Goal: Transaction & Acquisition: Subscribe to service/newsletter

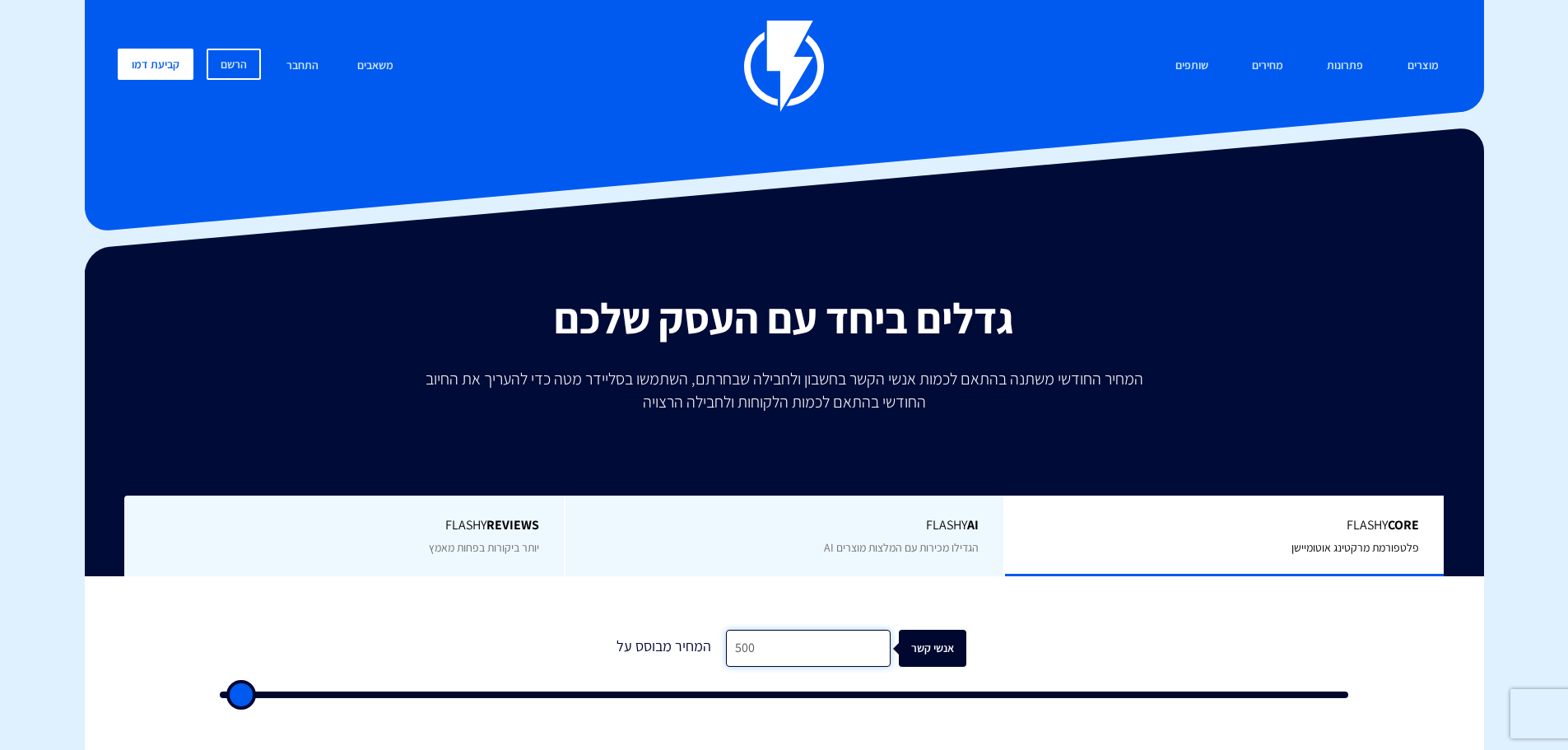
click at [804, 642] on input "500" at bounding box center [808, 649] width 165 height 37
type input "50"
type input "500"
type input "5"
type input "500"
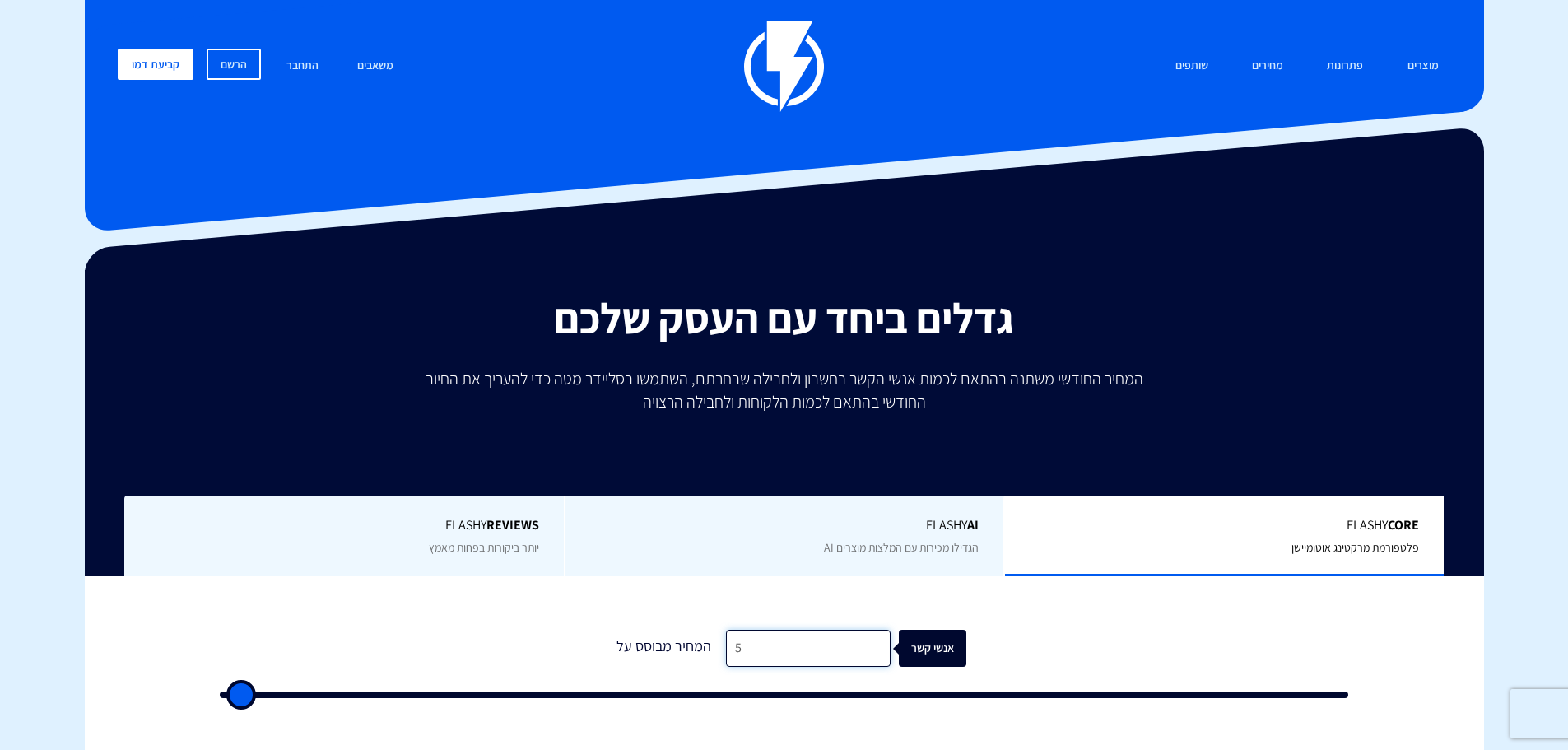
type input "500"
type input "1"
type input "500"
type input "15"
type input "500"
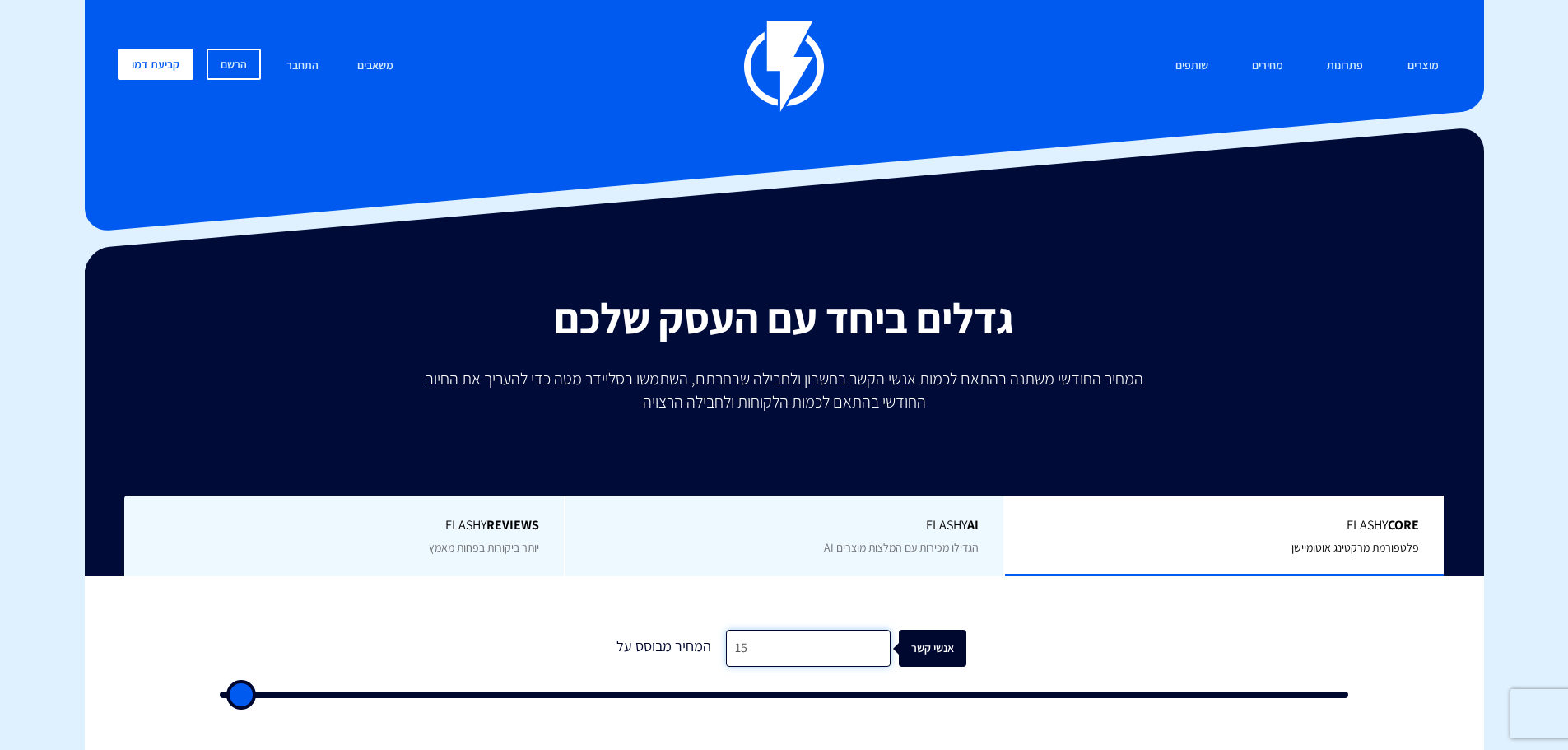
type input "150"
type input "500"
type input "1,500"
type input "1500"
type input "15,000"
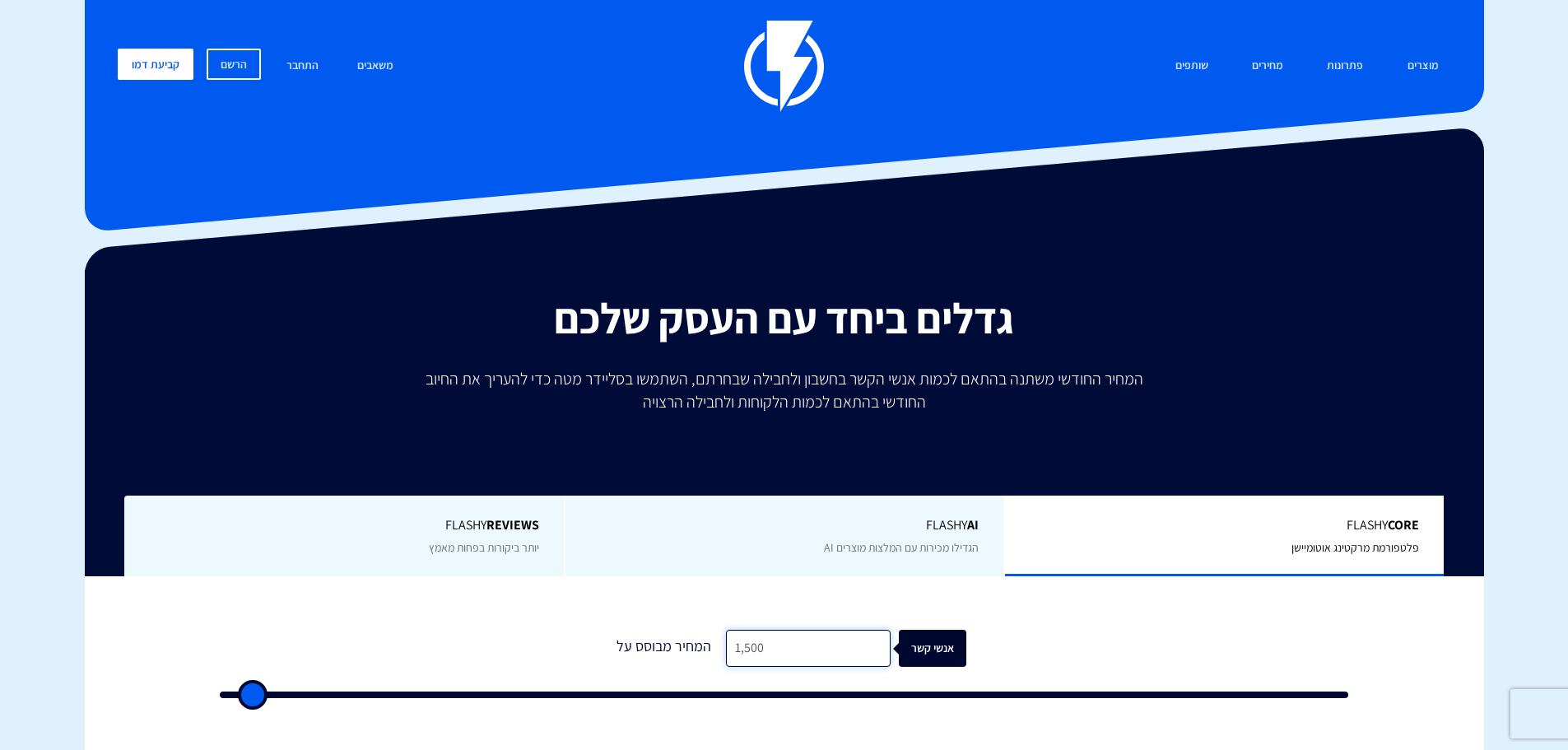
type input "15000"
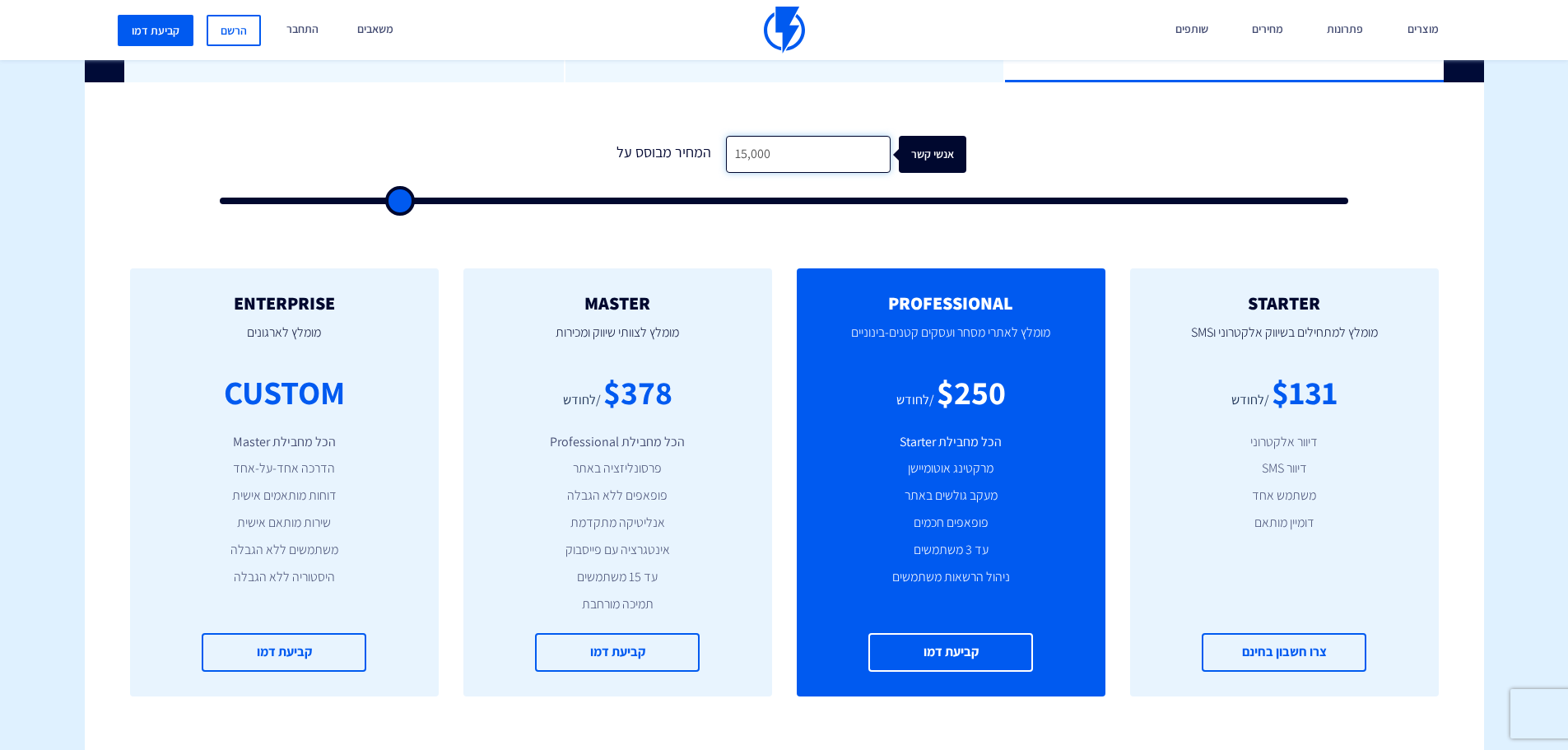
scroll to position [577, 0]
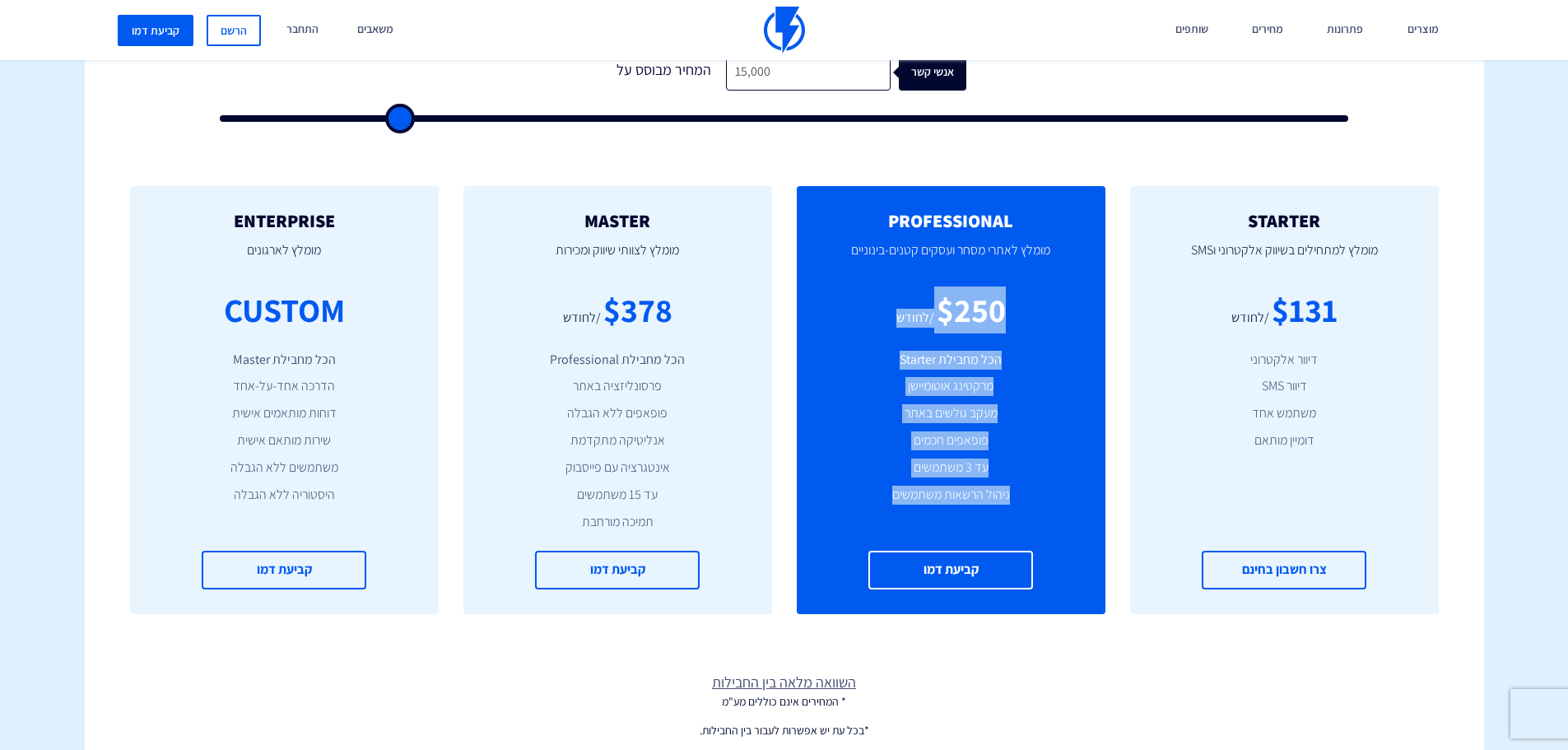
drag, startPoint x: 1003, startPoint y: 297, endPoint x: 867, endPoint y: 522, distance: 262.9
click at [867, 522] on div "PROFESSIONAL מומלץ לאתרי מסחר ועסקים קטנים-בינוניים $250 /לחודש הכל מחבילת Star…" at bounding box center [951, 399] width 309 height 428
copy div "$250 /לחודש הכל מחבילת Starter מרקטינג אוטומיישן מעקב גולשים באתר פופאפים חכמים…"
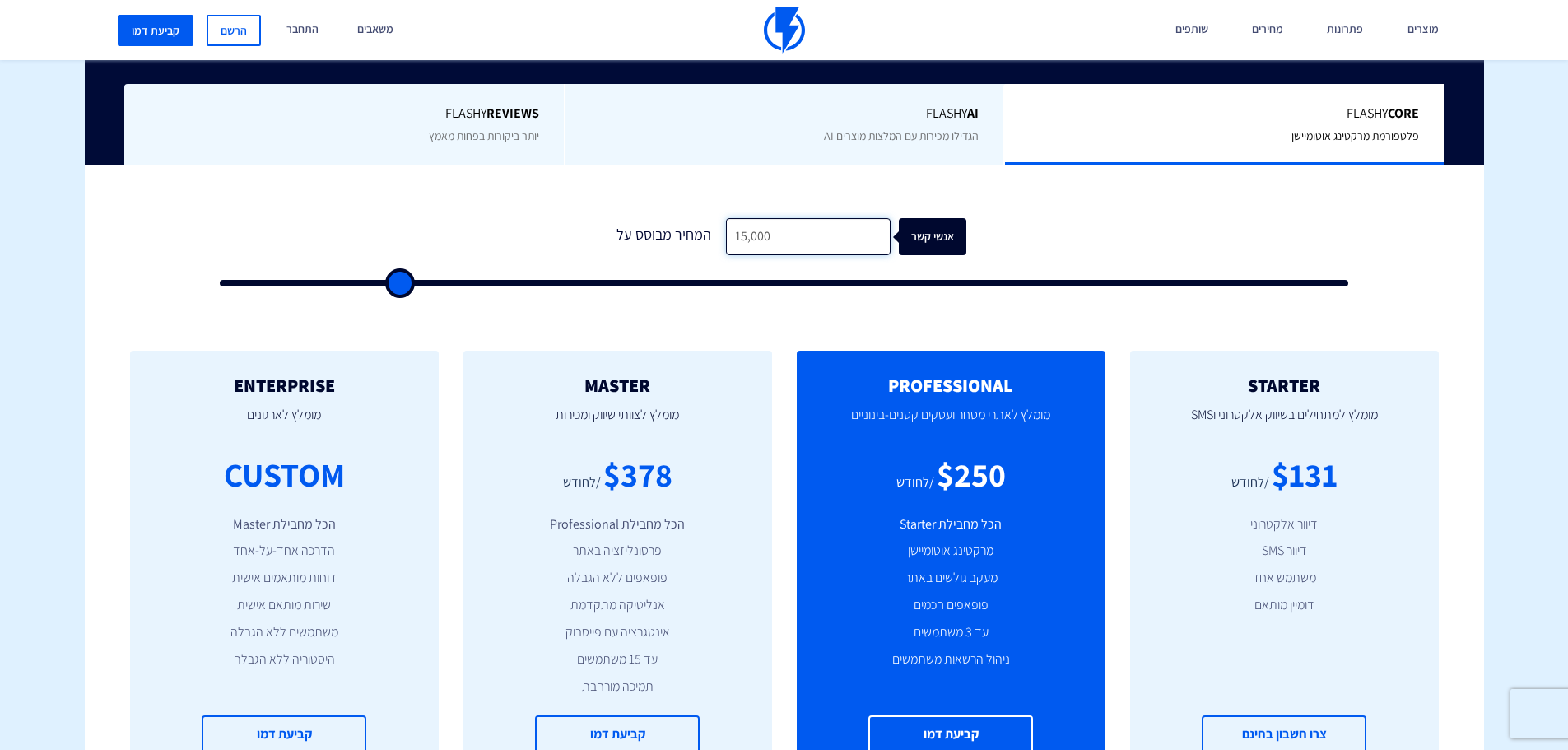
drag, startPoint x: 765, startPoint y: 232, endPoint x: 688, endPoint y: 239, distance: 77.3
click at [689, 239] on div "המחיר מבוסס על 15,000 אנשי קשר" at bounding box center [784, 237] width 364 height 37
type input "1"
type input "500"
type input "10"
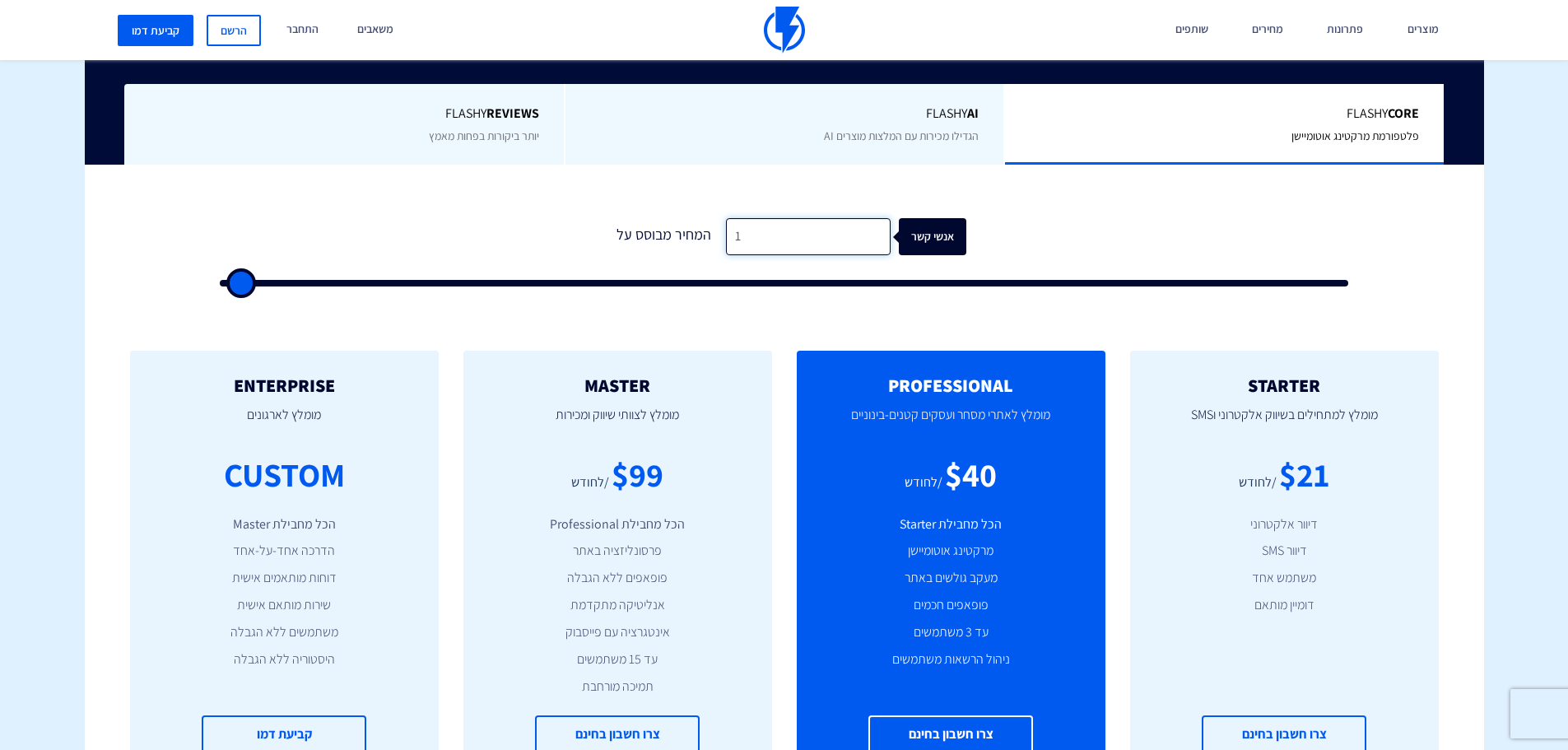
type input "500"
type input "100"
type input "500"
type input "1,000"
type input "1000"
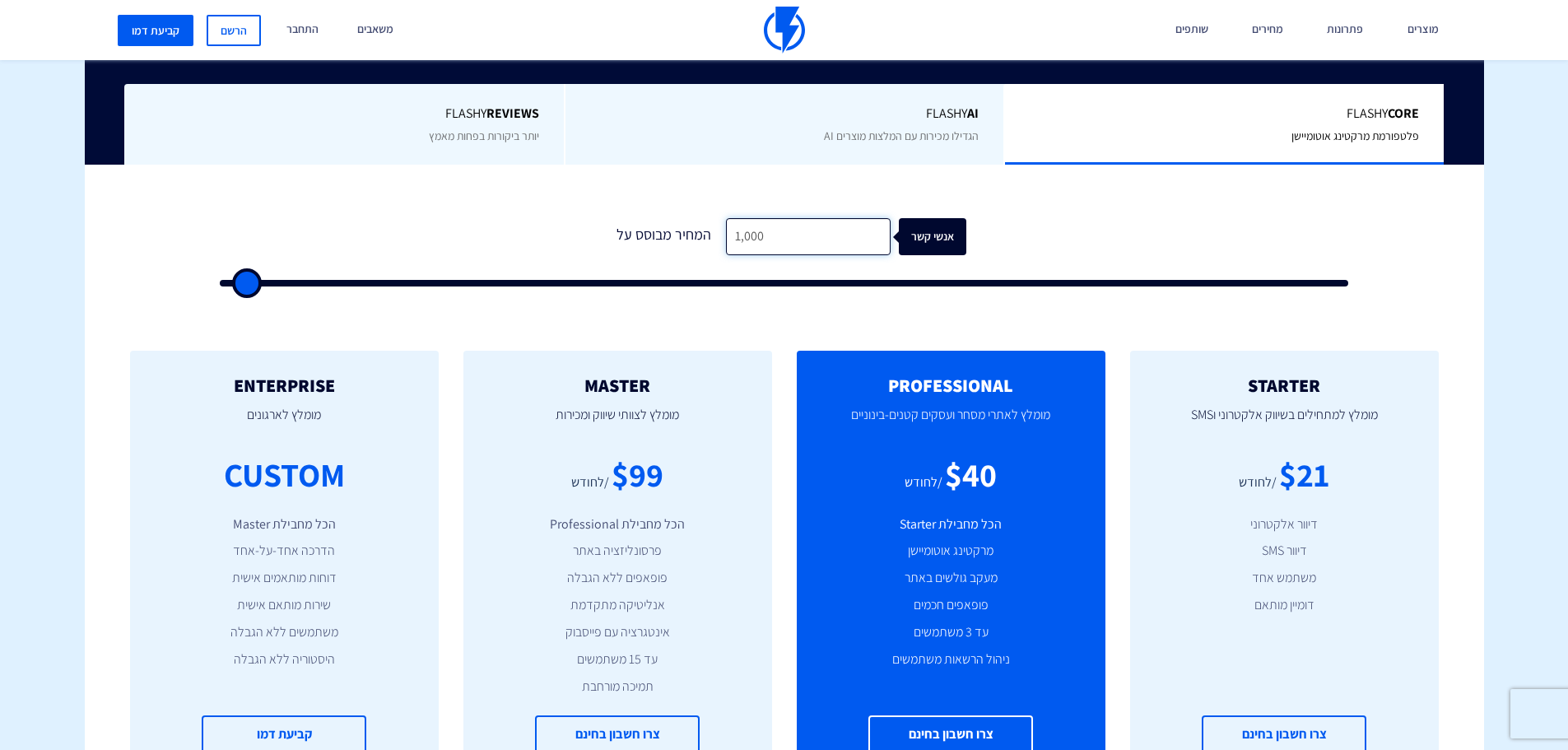
type input "10,000"
type input "10000"
type input "100,000"
type input "100000"
type input "100,000"
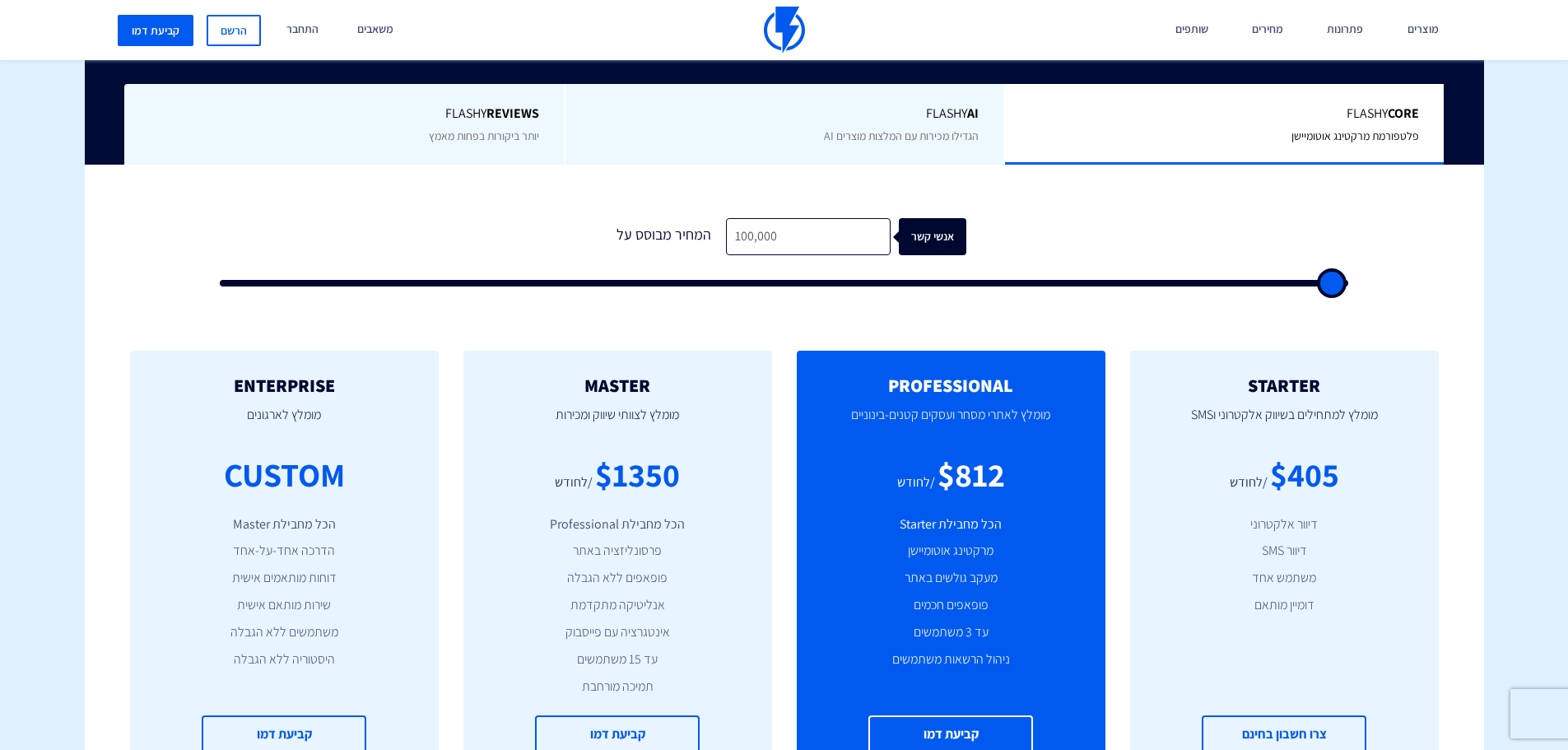
click at [925, 231] on div "אנשי קשר" at bounding box center [942, 237] width 68 height 37
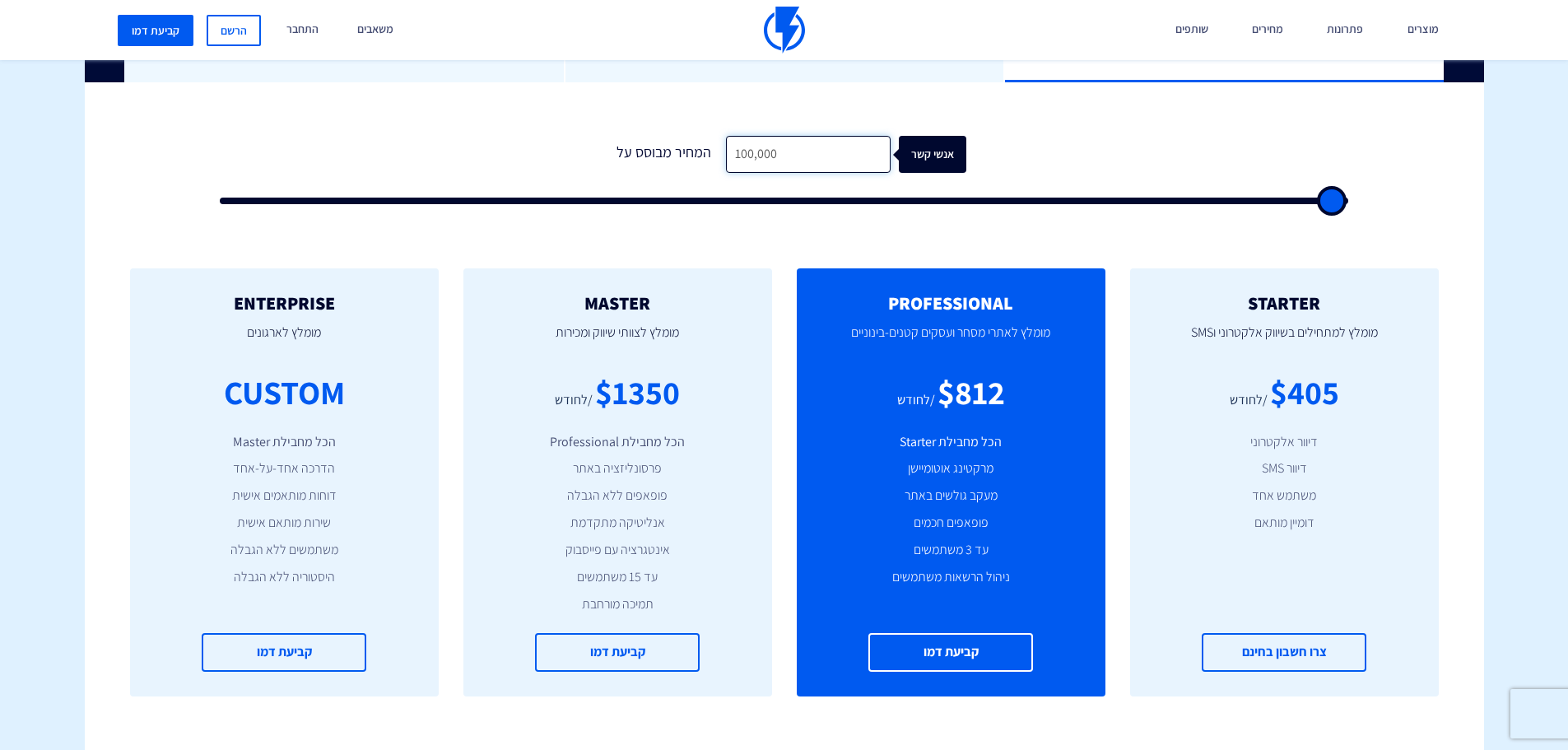
drag, startPoint x: 785, startPoint y: 147, endPoint x: 708, endPoint y: 160, distance: 78.1
click at [709, 160] on div "המחיר מבוסס על 100,000 אנשי קשר" at bounding box center [784, 155] width 364 height 37
type input "500"
type input "1"
type input "500"
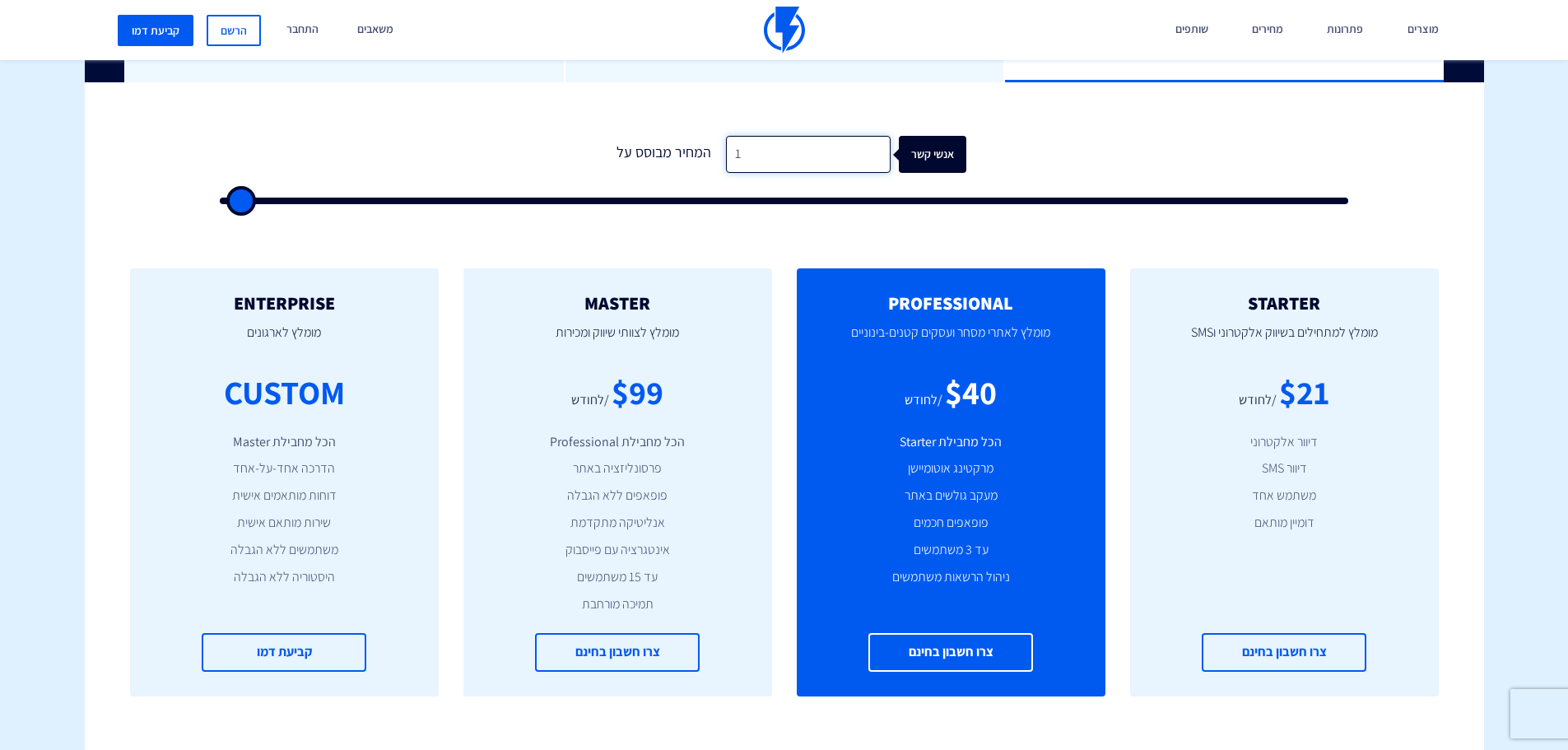
type input "15"
type input "500"
type input "150"
type input "500"
type input "1,500"
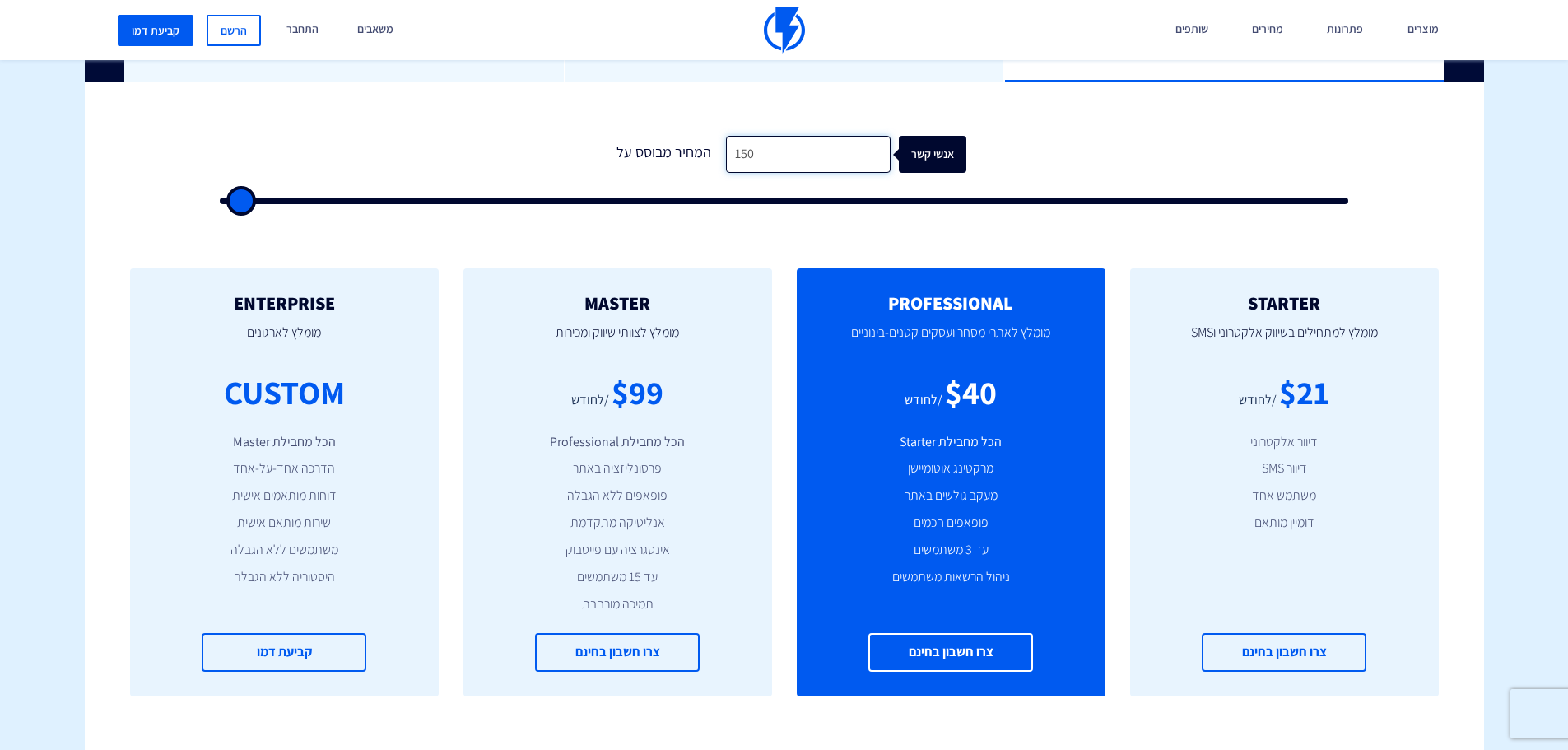
type input "1500"
type input "15,000"
type input "15000"
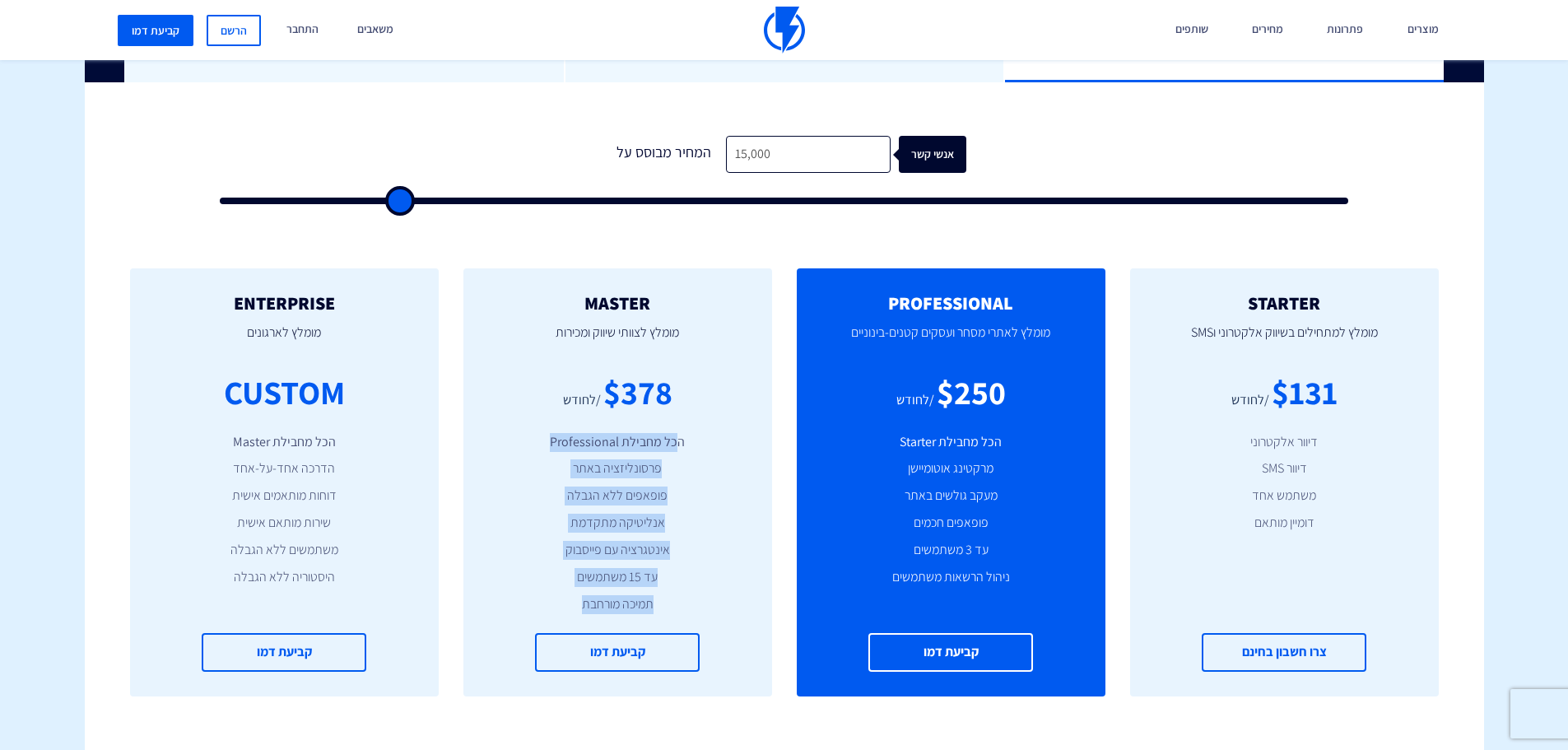
drag, startPoint x: 676, startPoint y: 436, endPoint x: 575, endPoint y: 613, distance: 203.8
click at [575, 613] on ul "הכל מחבילת Professional פרסונליזציה באתר פופאפים ללא הגבלה אנליטיקה מתקדמת אינט…" at bounding box center [617, 524] width 259 height 181
copy ul "כל מחבילת Professional פרסונליזציה באתר פופאפים ללא הגבלה אנליטיקה מתקדמת אינטג…"
click at [634, 510] on ul "הכל מחבילת Professional פרסונליזציה באתר פופאפים ללא הגבלה אנליטיקה מתקדמת אינט…" at bounding box center [617, 524] width 259 height 181
drag, startPoint x: 681, startPoint y: 438, endPoint x: 575, endPoint y: 608, distance: 200.3
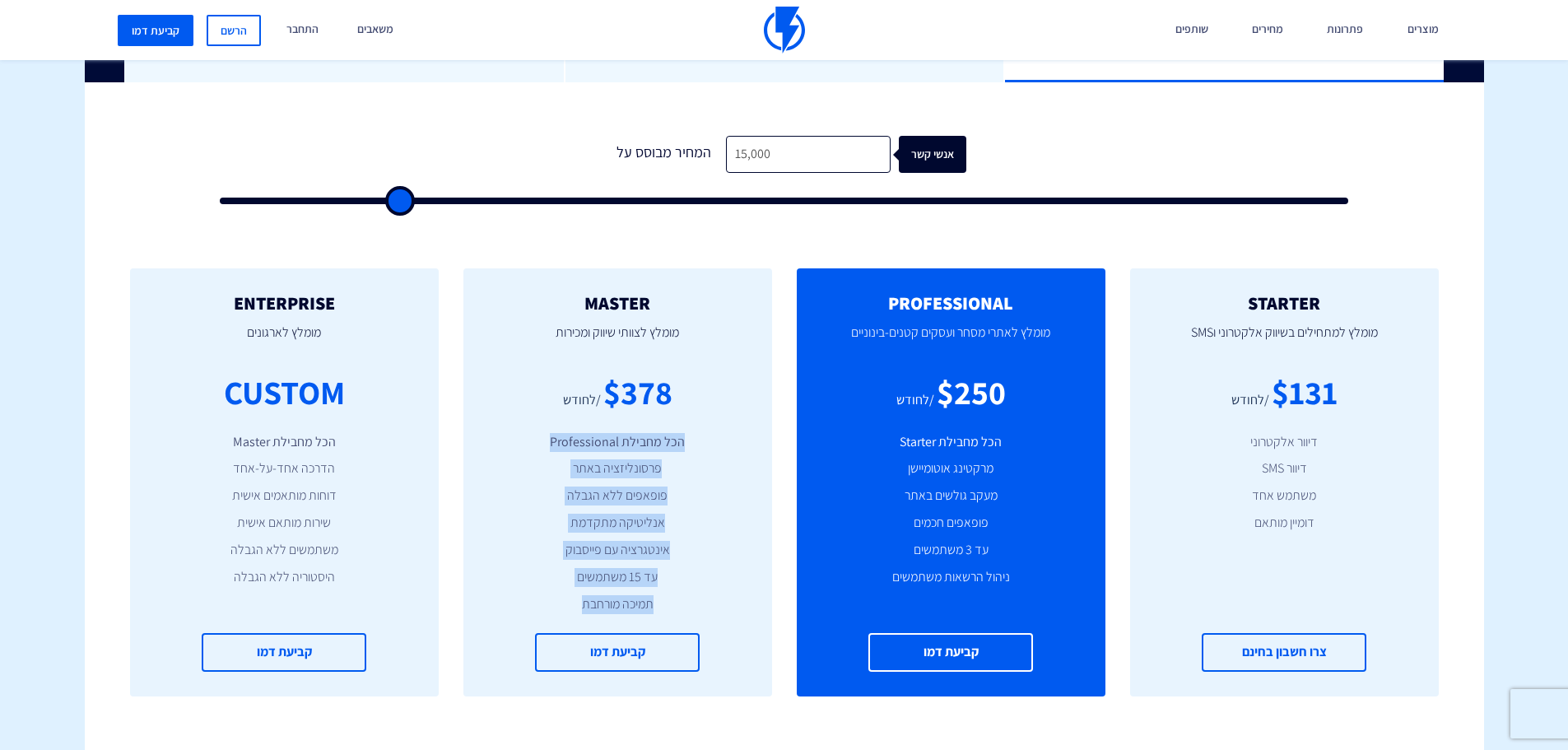
click at [575, 608] on ul "הכל מחבילת Professional פרסונליזציה באתר פופאפים ללא הגבלה אנליטיקה מתקדמת אינט…" at bounding box center [617, 524] width 259 height 181
click at [560, 513] on li "אנליטיקה מתקדמת" at bounding box center [617, 522] width 259 height 19
click at [678, 439] on li "הכל מחבילת Professional" at bounding box center [617, 442] width 259 height 19
drag, startPoint x: 655, startPoint y: 464, endPoint x: 567, endPoint y: 610, distance: 170.5
click at [567, 610] on ul "הכל מחבילת Professional פרסונליזציה באתר פופאפים ללא הגבלה אנליטיקה מתקדמת אינט…" at bounding box center [617, 524] width 259 height 181
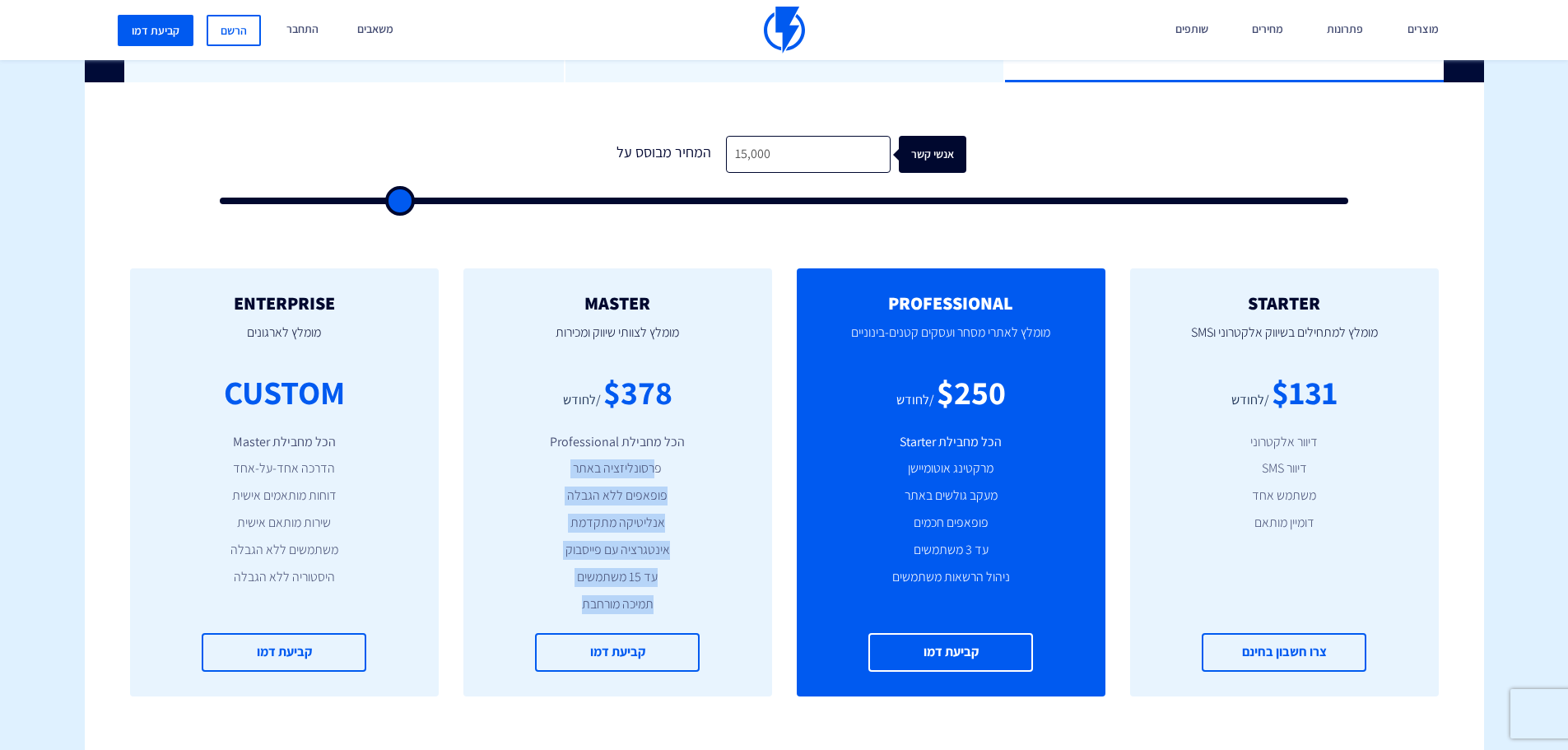
click at [618, 524] on li "אנליטיקה מתקדמת" at bounding box center [617, 522] width 259 height 19
drag, startPoint x: 660, startPoint y: 465, endPoint x: 578, endPoint y: 608, distance: 164.8
click at [578, 608] on ul "הכל מחבילת Professional פרסונליזציה באתר פופאפים ללא הגבלה אנליטיקה מתקדמת אינט…" at bounding box center [617, 524] width 259 height 181
copy ul "פרסונליזציה באתר פופאפים ללא הגבלה אנליטיקה מתקדמת אינטגרציה עם פייסבוק עד 15 מ…"
drag, startPoint x: 735, startPoint y: 150, endPoint x: 719, endPoint y: 153, distance: 16.3
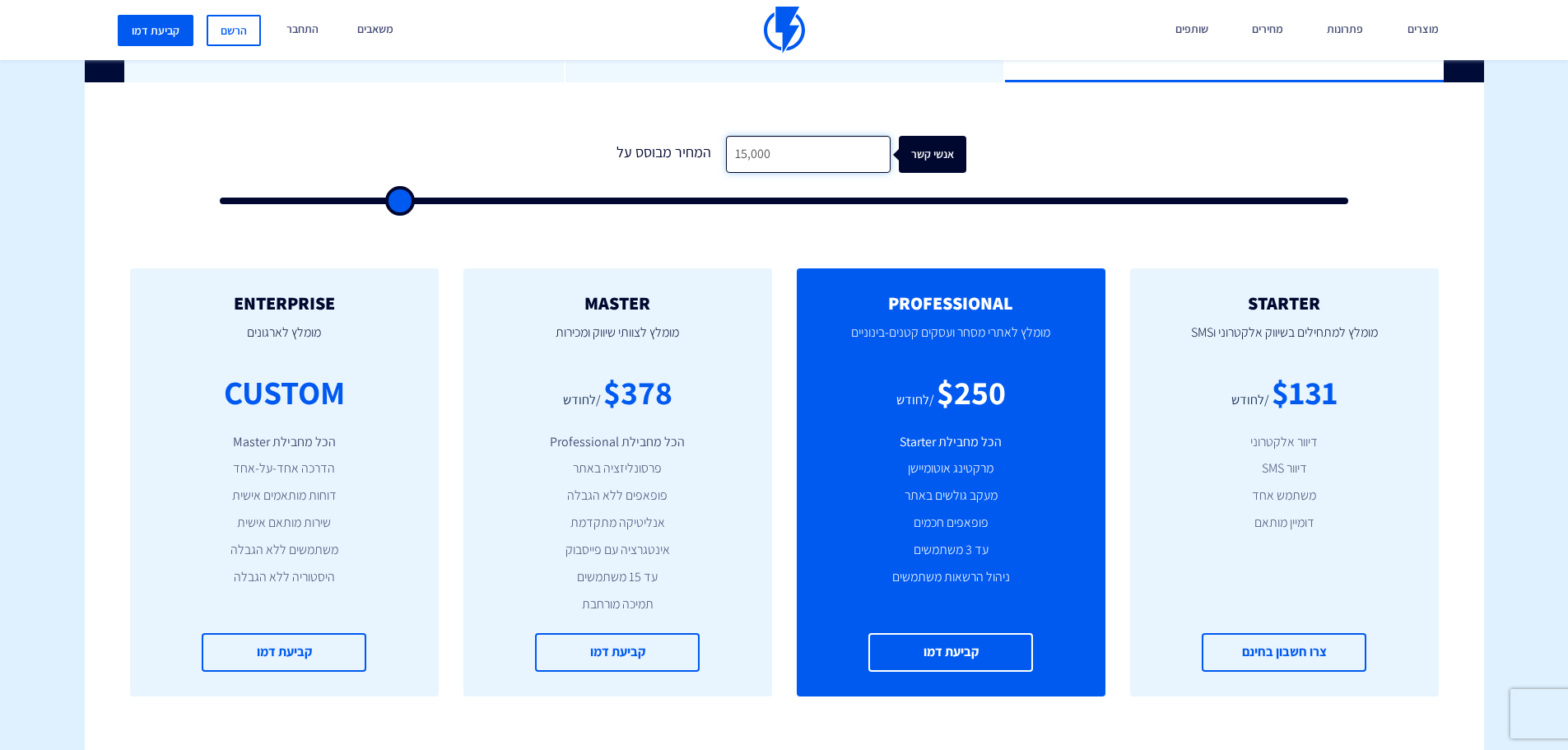
click at [726, 153] on input "15,000" at bounding box center [808, 155] width 165 height 37
click at [734, 151] on input "15,000" at bounding box center [808, 155] width 165 height 37
drag, startPoint x: 736, startPoint y: 151, endPoint x: 723, endPoint y: 154, distance: 13.3
click at [726, 154] on input "15,000" at bounding box center [808, 155] width 165 height 37
type input "2,000"
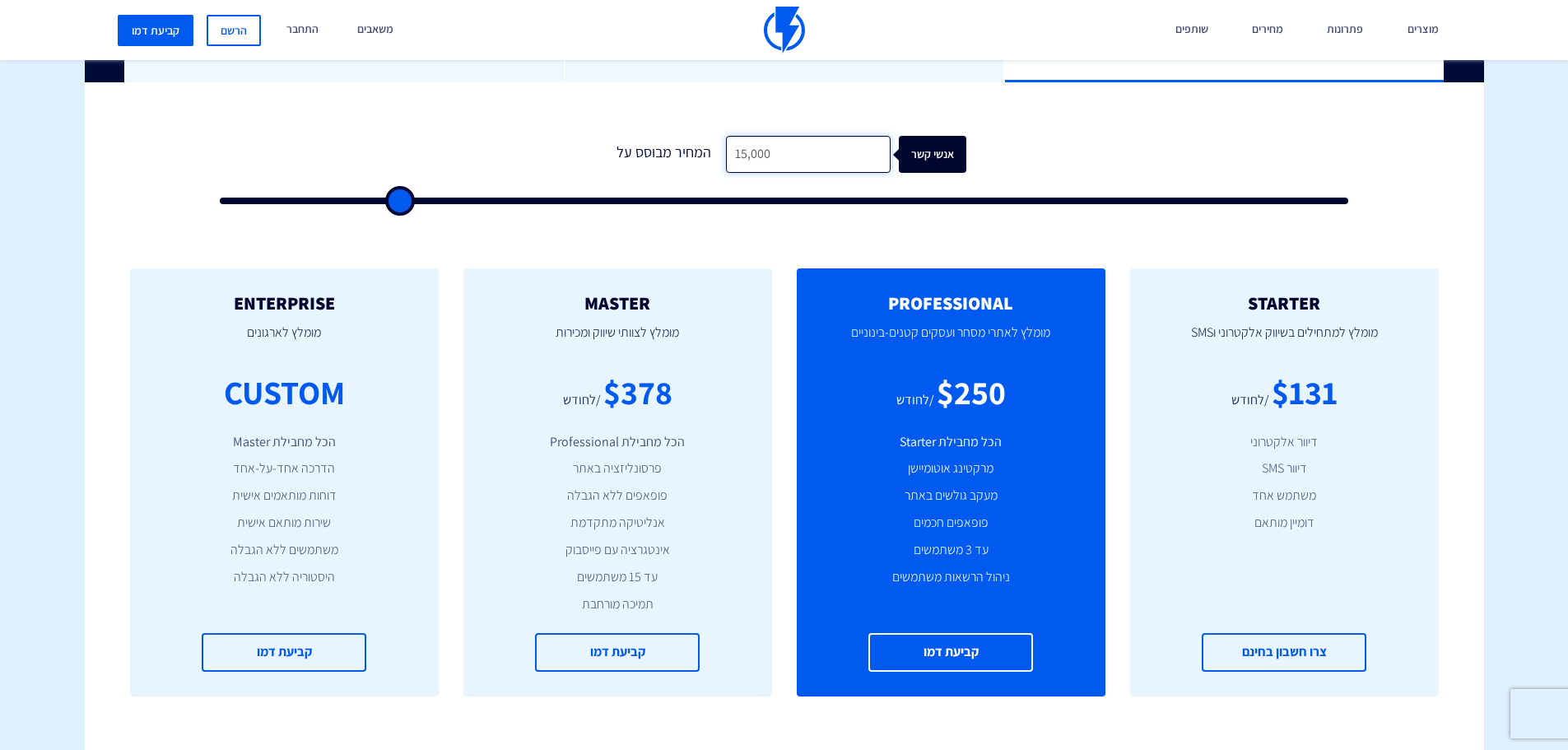
type input "2000"
type input "20,000"
type input "20000"
type input "20,000"
click at [937, 149] on div "אנשי קשר" at bounding box center [942, 155] width 68 height 37
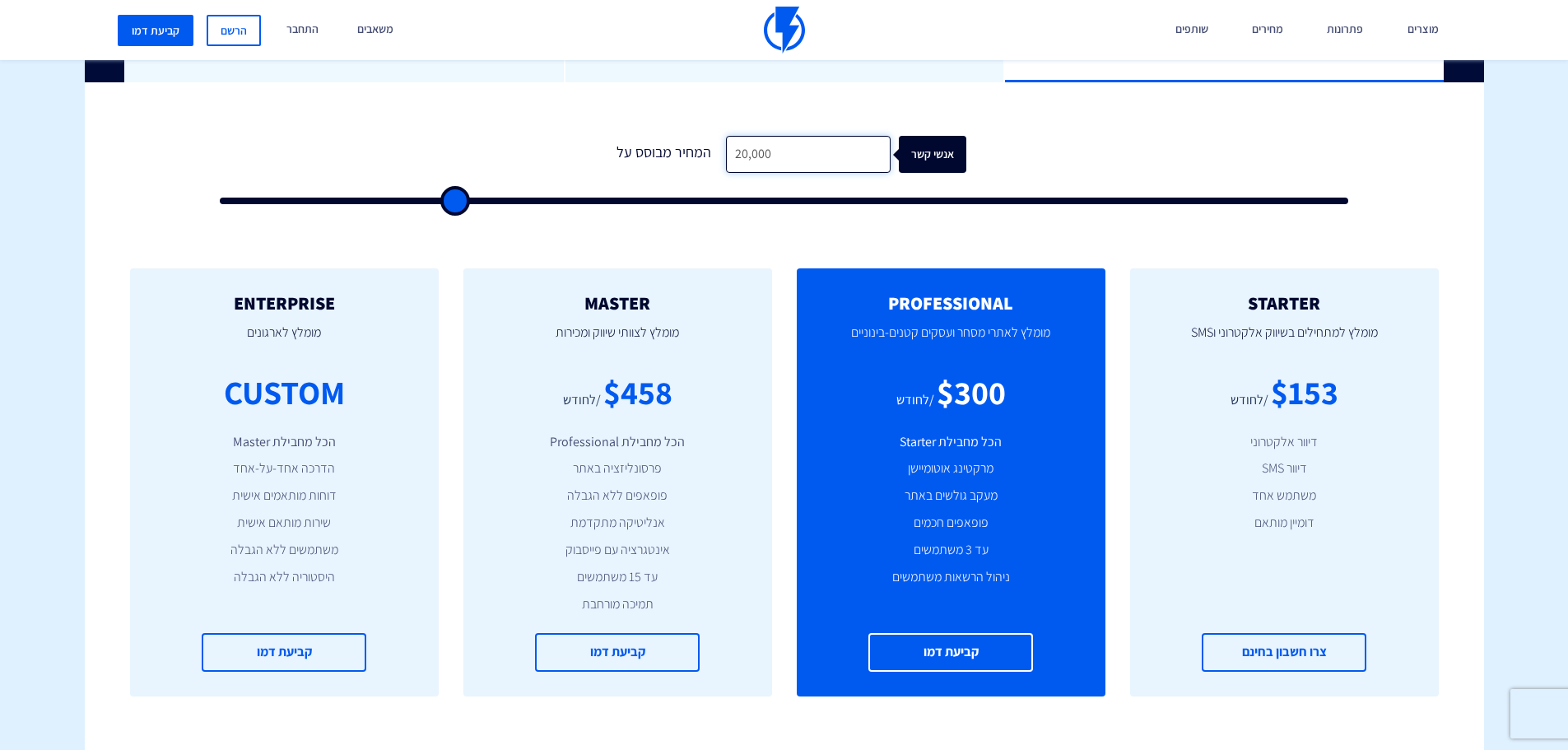
click at [771, 142] on input "20,000" at bounding box center [808, 155] width 165 height 37
drag, startPoint x: 774, startPoint y: 157, endPoint x: 663, endPoint y: 157, distance: 111.0
click at [671, 152] on div "המחיר מבוסס על 20,000 אנשי קשר" at bounding box center [784, 155] width 364 height 37
type input "500"
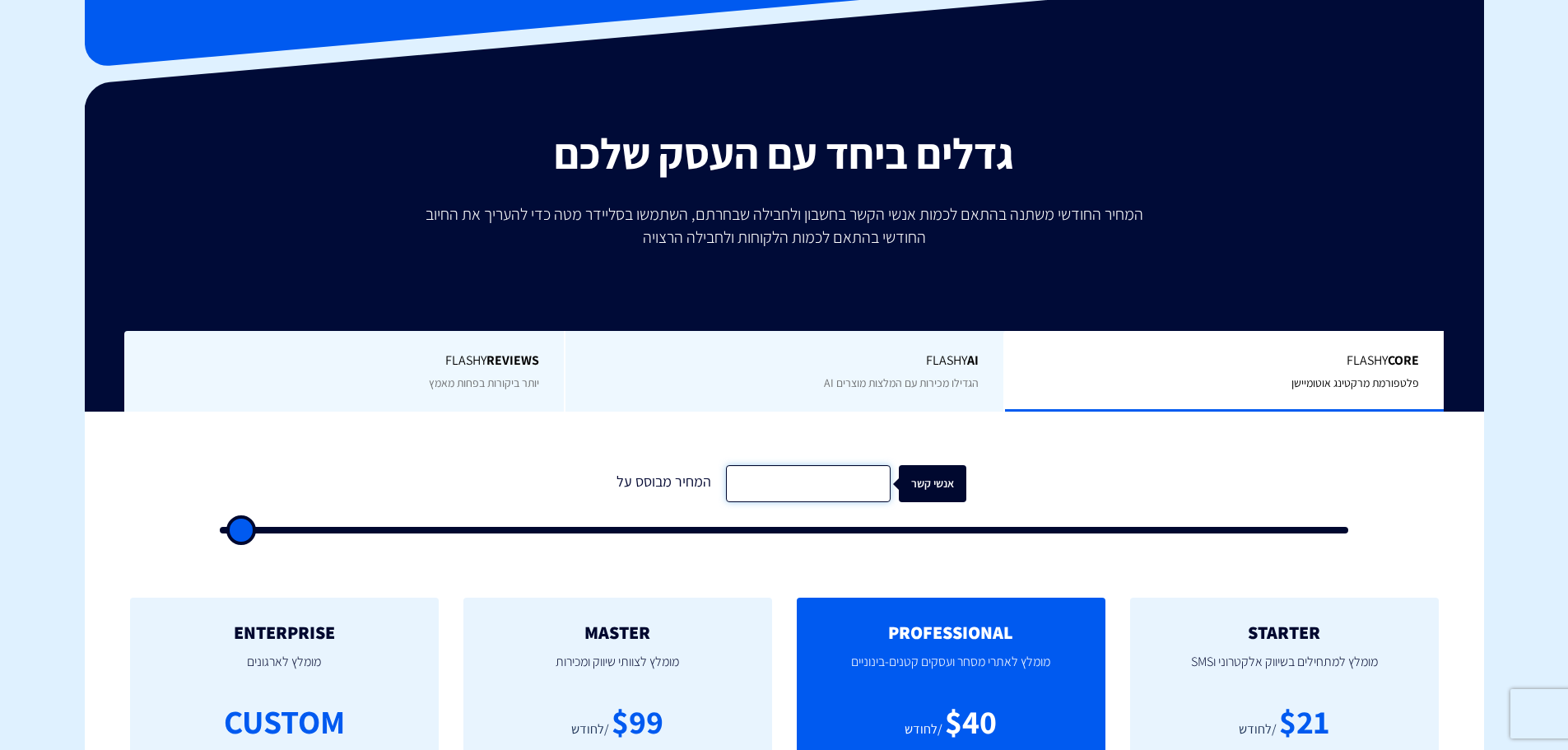
scroll to position [329, 0]
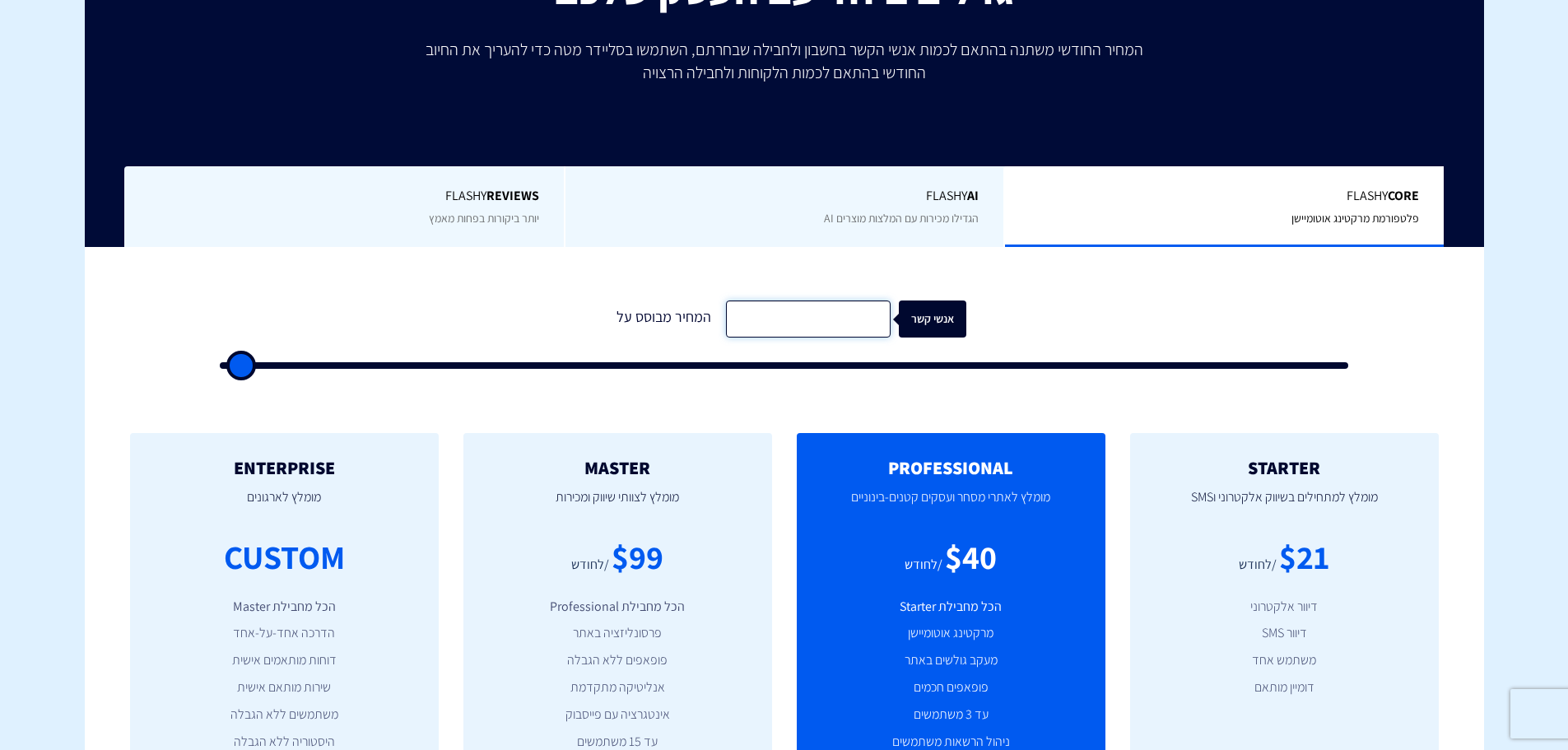
type input "2"
type input "500"
type input "20"
type input "500"
type input "200"
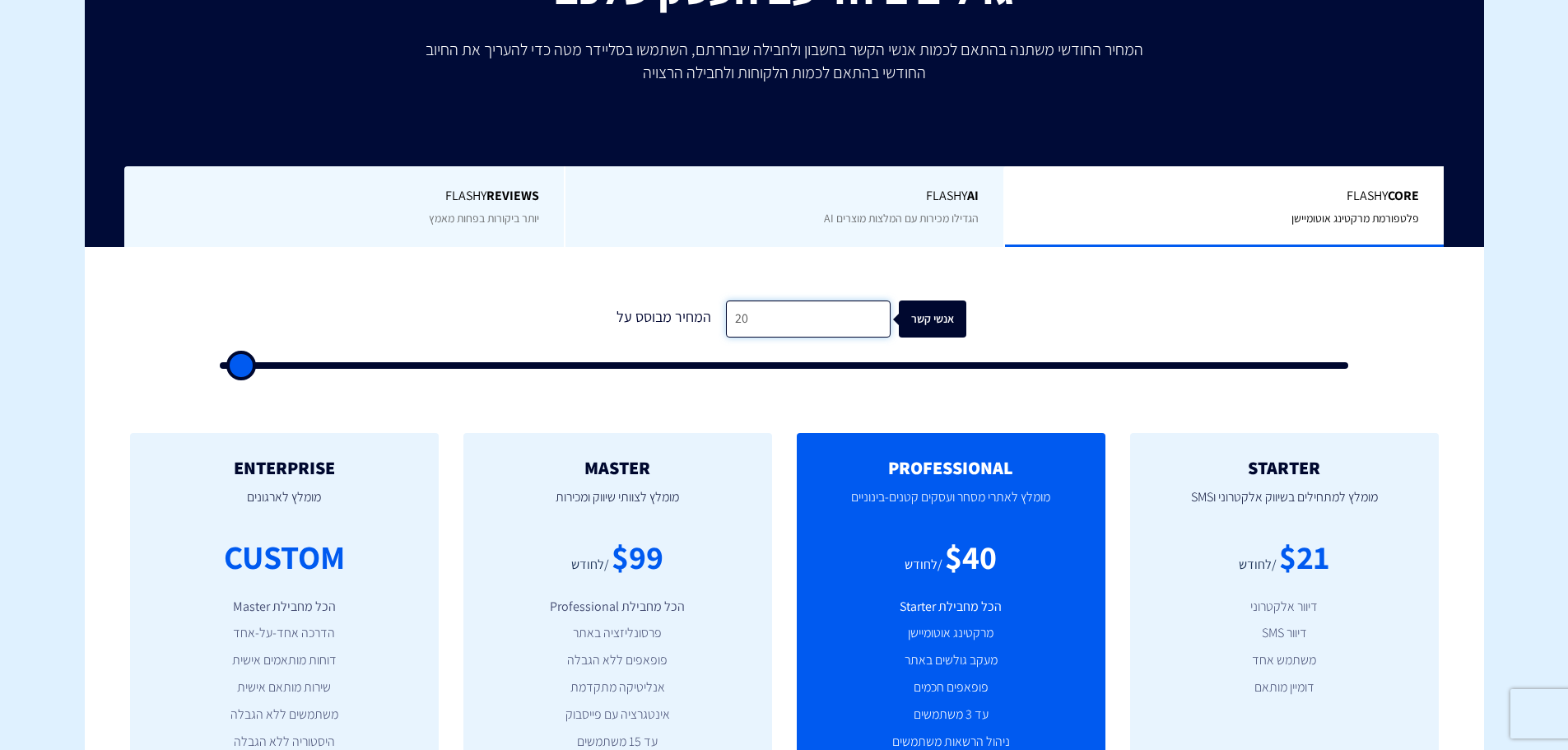
type input "500"
type input "2,000"
type input "2000"
type input "20,000"
type input "20000"
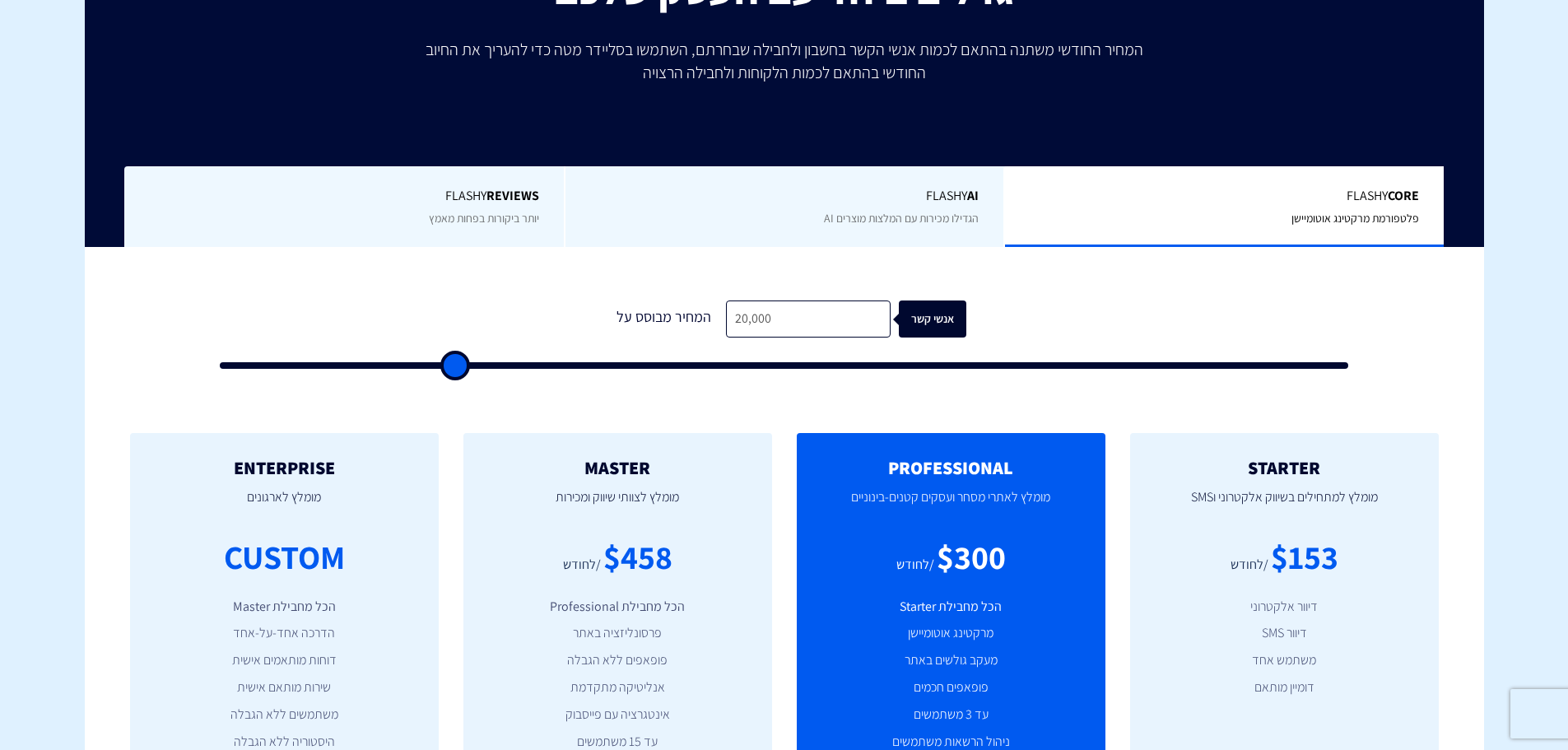
click at [634, 555] on div "$458" at bounding box center [638, 557] width 69 height 47
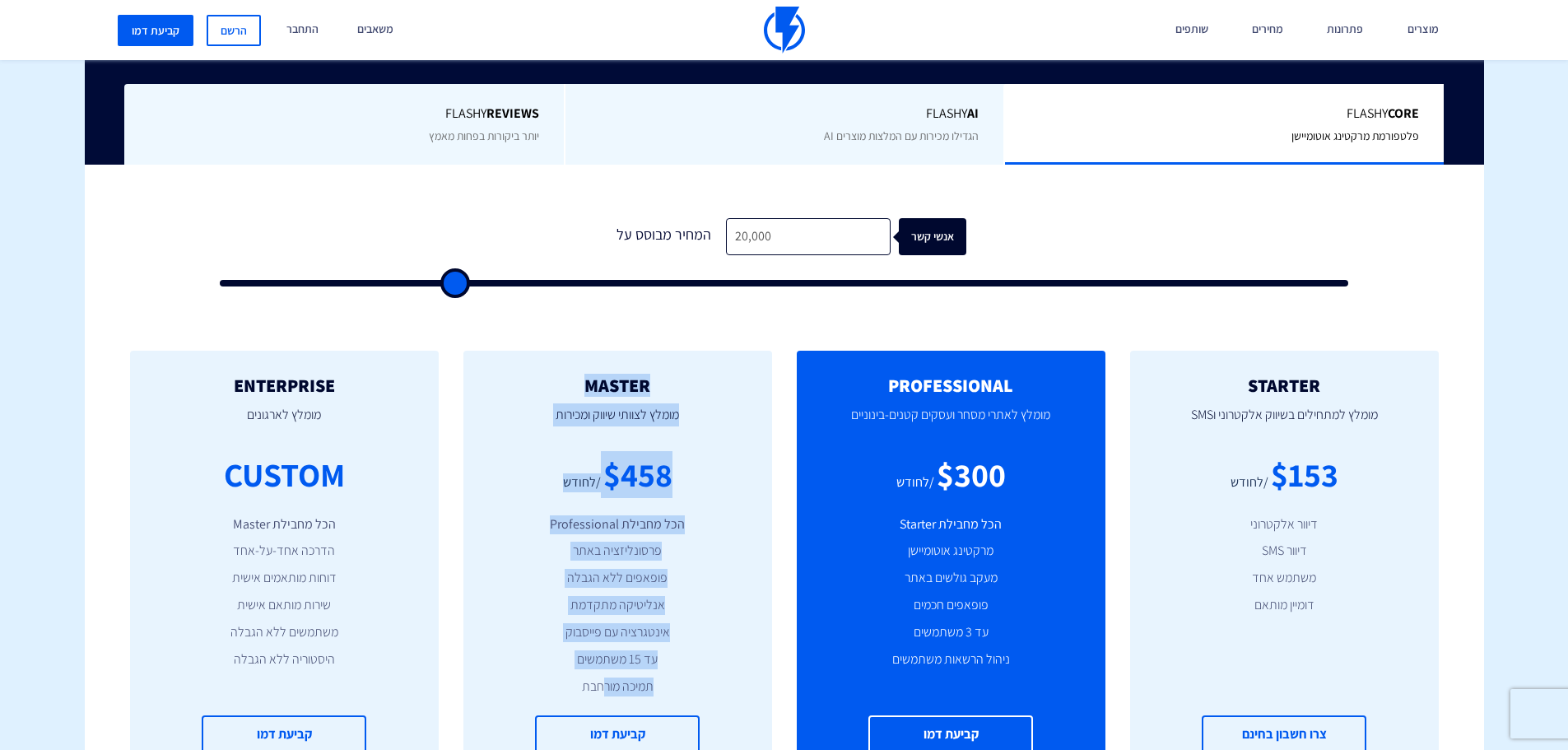
drag, startPoint x: 656, startPoint y: 371, endPoint x: 600, endPoint y: 676, distance: 310.1
click at [600, 676] on div "MASTER מומלץ לצוותי שיווק ומכירות $458 /לחודש הכל מחבילת Professional פרסונליזצ…" at bounding box center [617, 564] width 309 height 428
click at [630, 504] on div "MASTER מומלץ לצוותי שיווק ומכירות $458 /לחודש הכל מחבילת Professional פרסונליזצ…" at bounding box center [617, 564] width 309 height 428
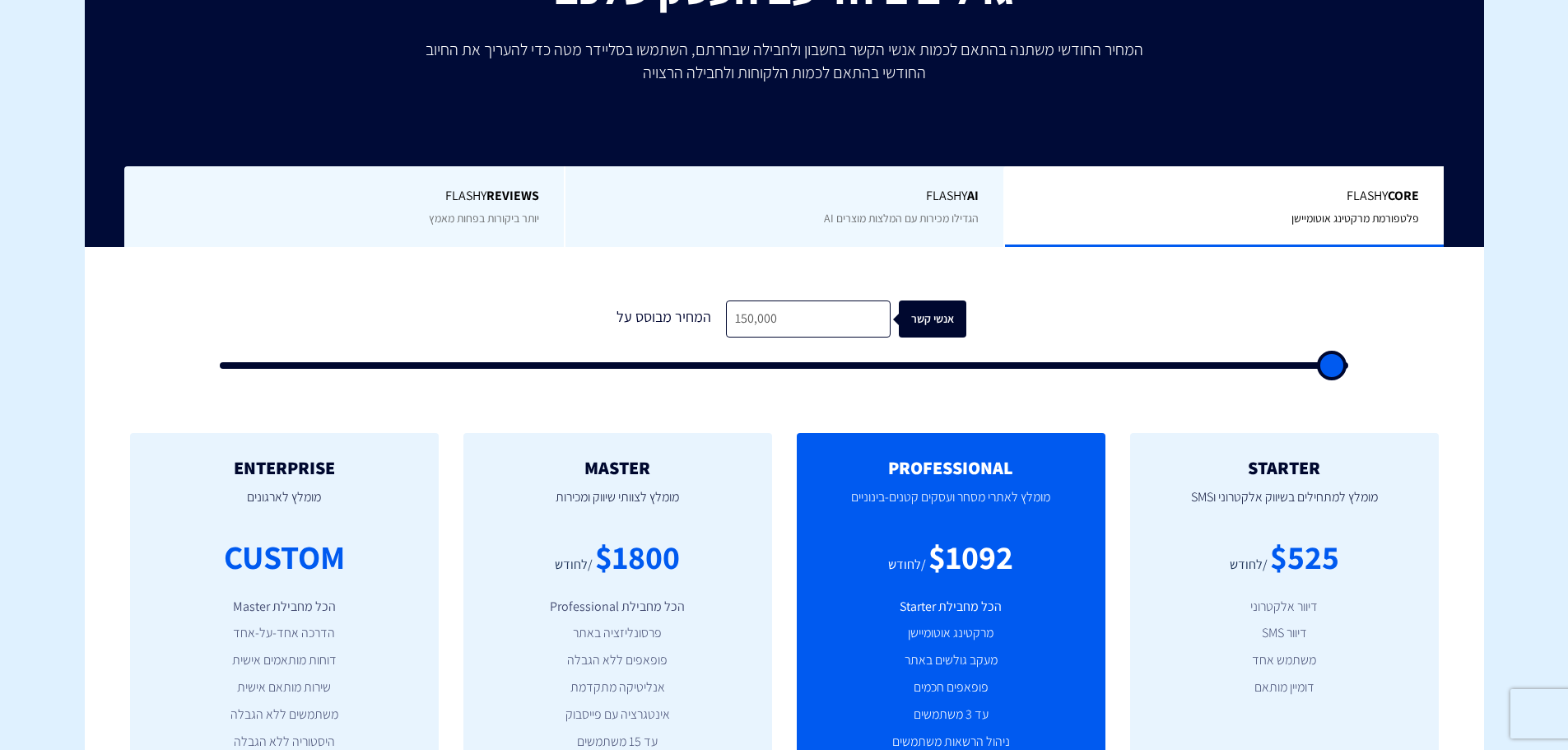
click at [787, 313] on input "150,000" at bounding box center [808, 319] width 165 height 37
type input "15,000"
type input "15000"
type input "1,500"
type input "1500"
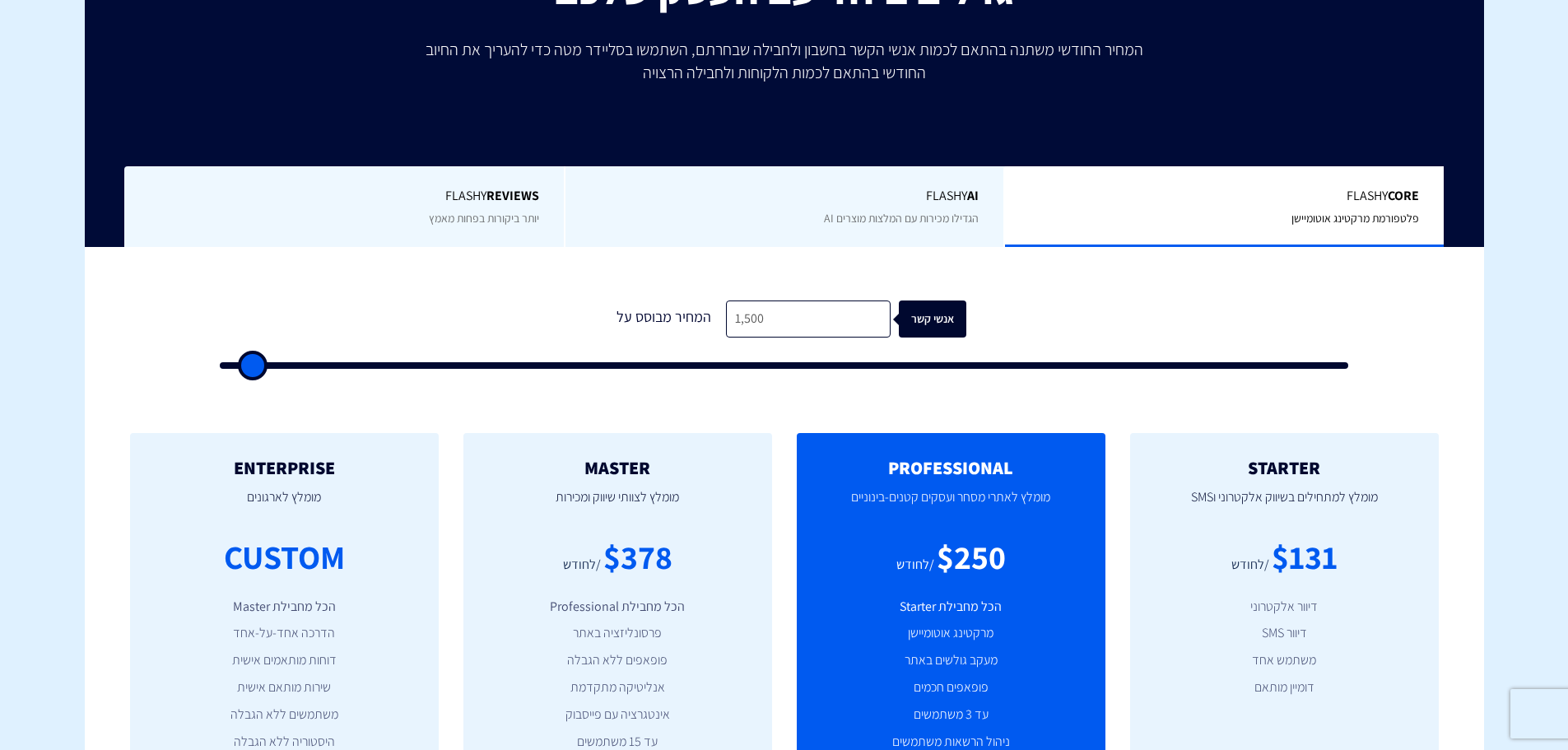
type input "150"
type input "500"
type input "15"
type input "500"
type input "1"
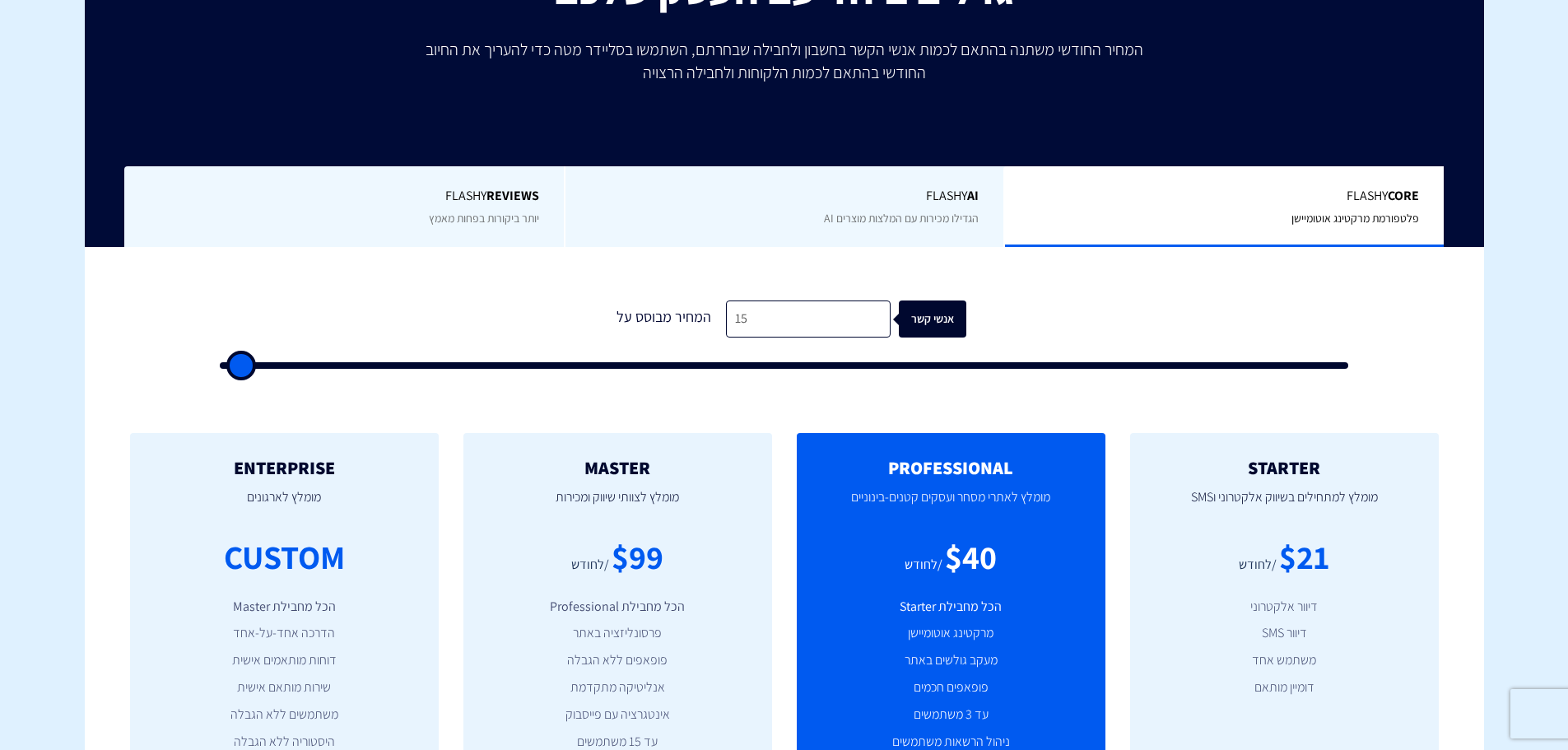
type input "500"
type input "1"
type input "500"
type input "15"
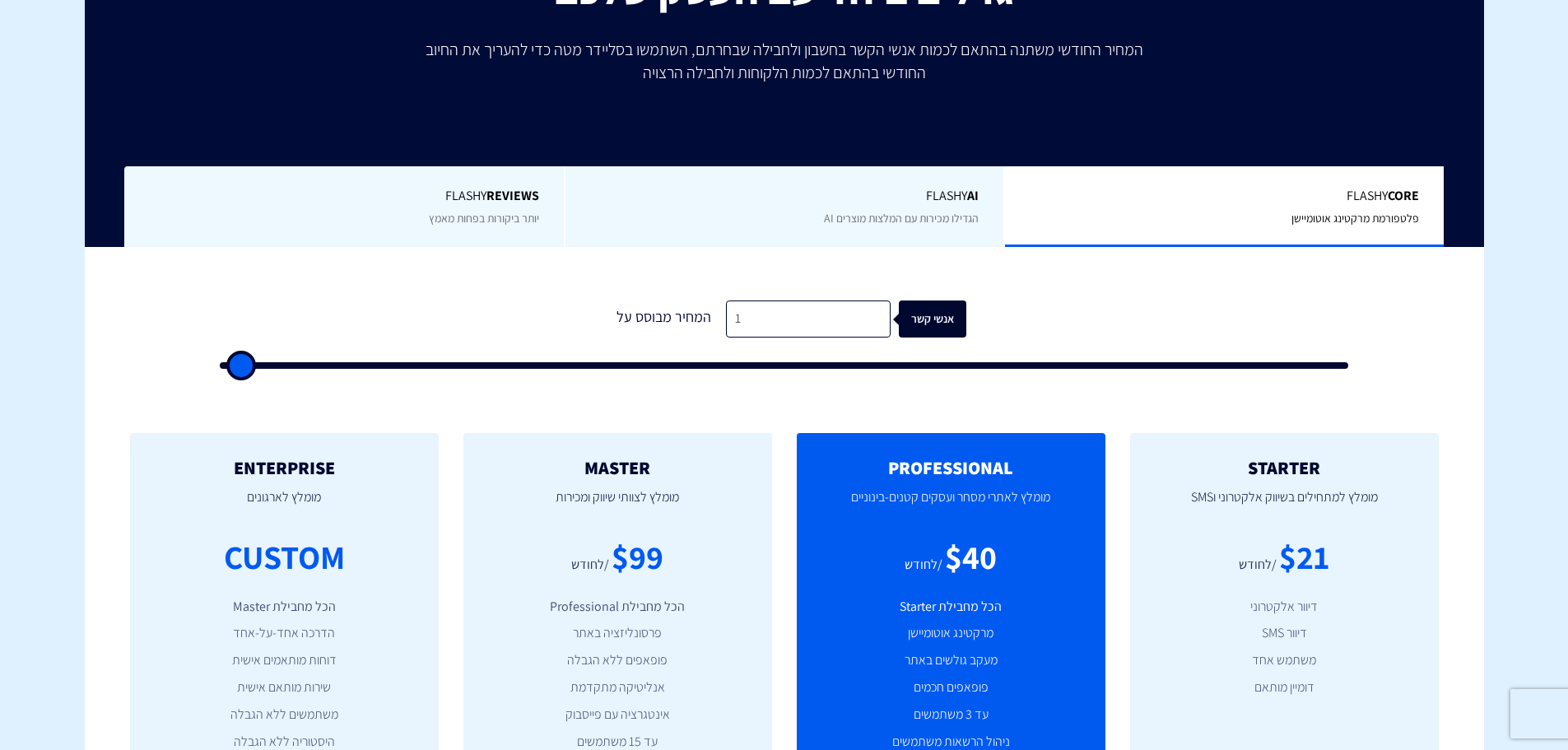
type input "500"
type input "150"
type input "500"
type input "1,500"
type input "1500"
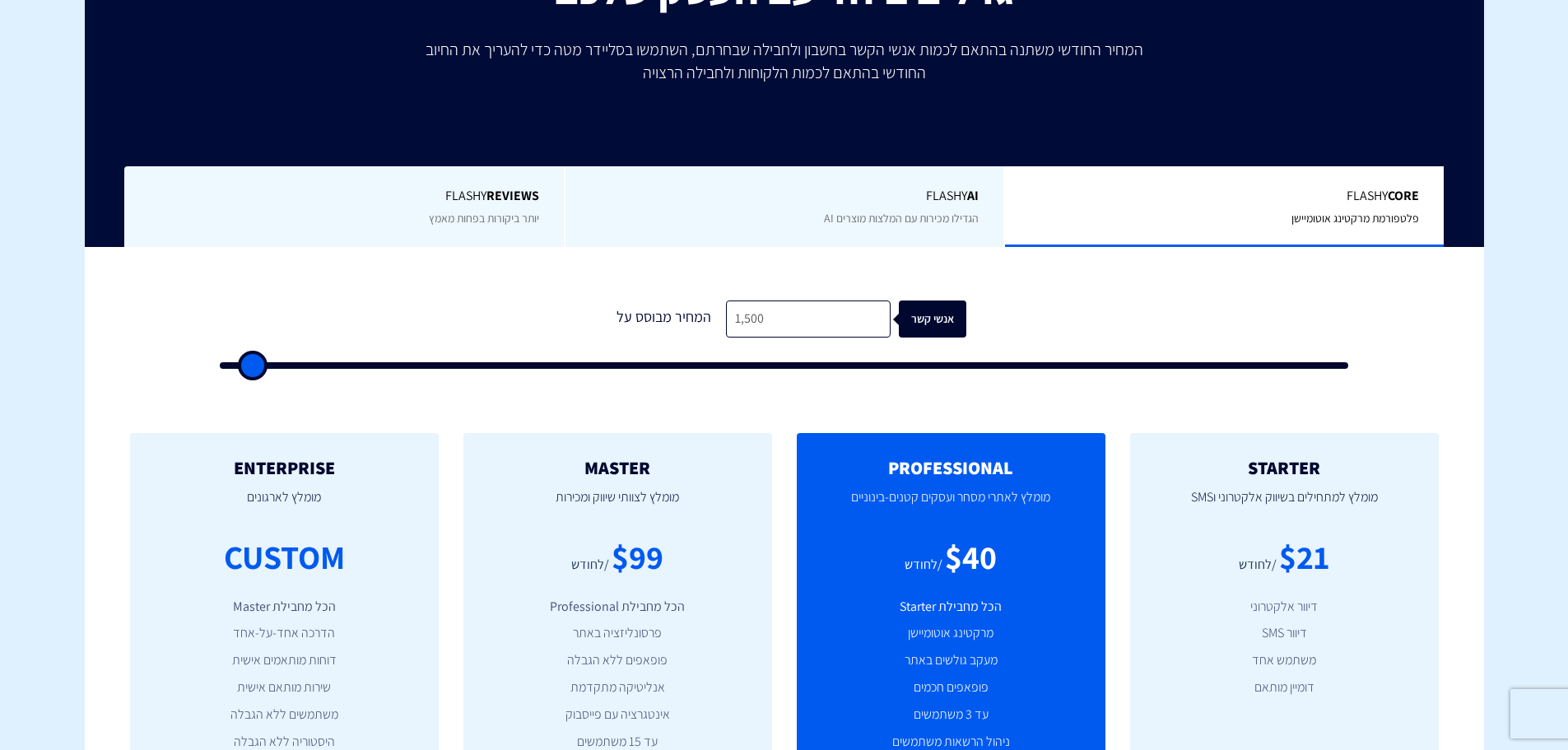
type input "15,000"
type input "15000"
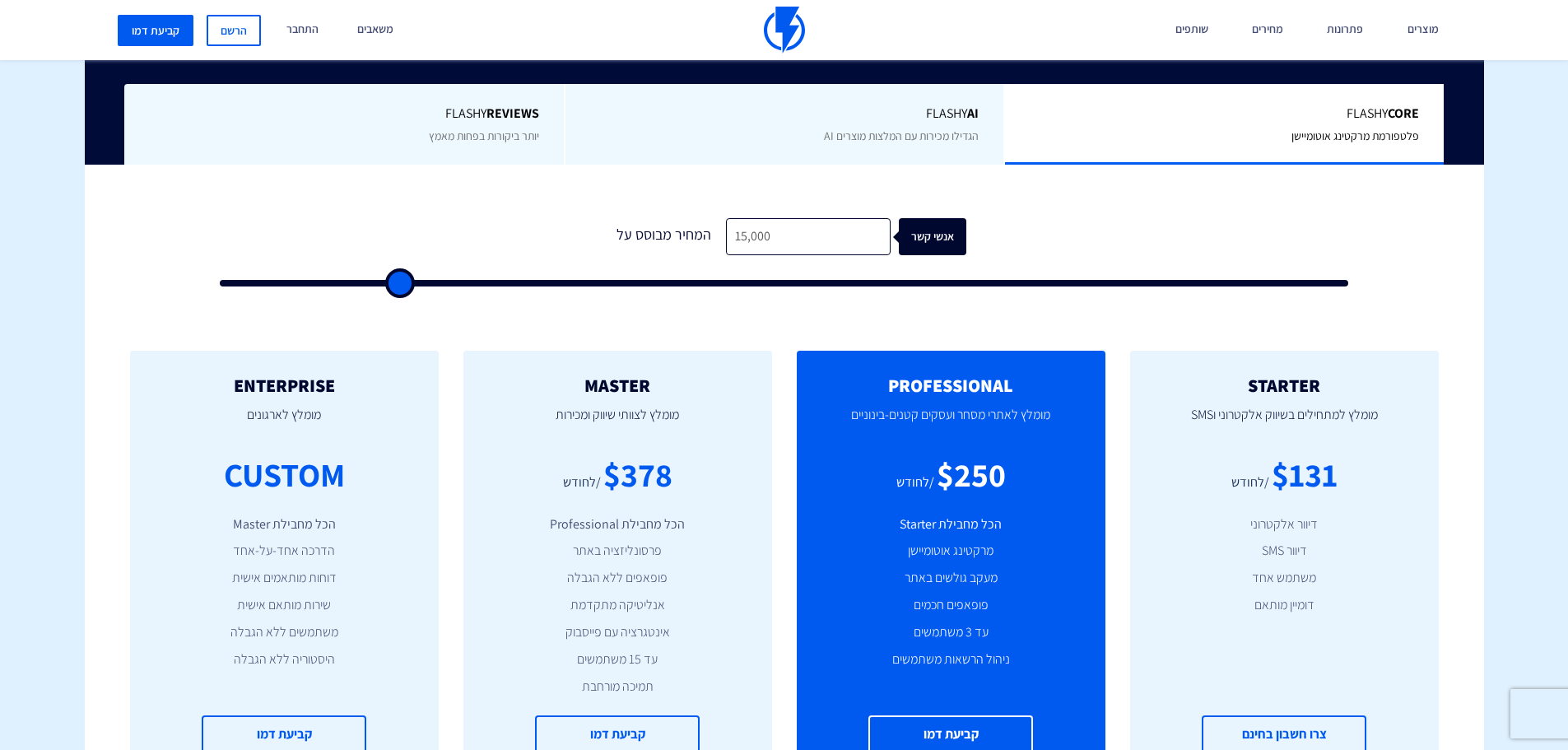
click at [623, 477] on div "$378" at bounding box center [638, 474] width 69 height 47
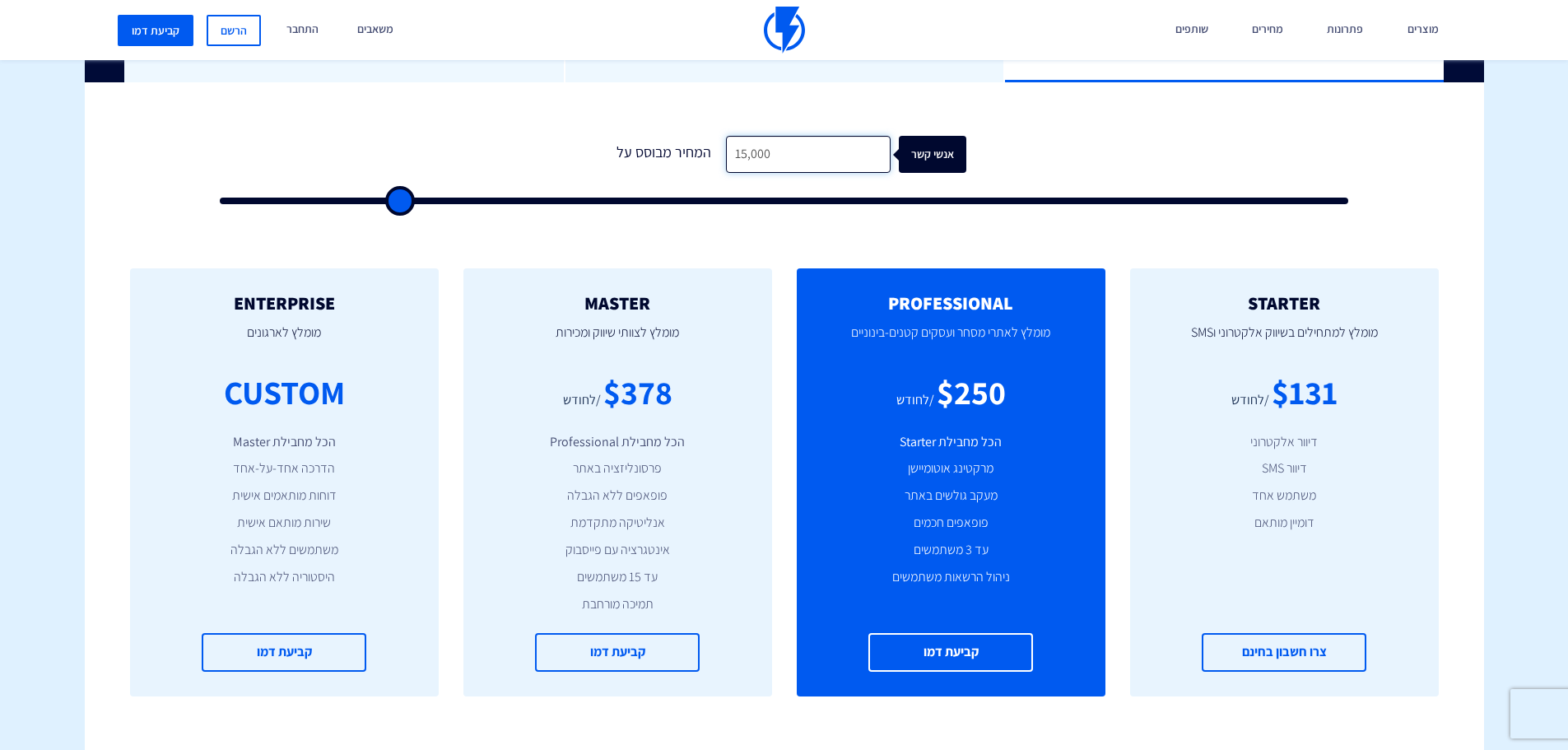
drag, startPoint x: 786, startPoint y: 150, endPoint x: 668, endPoint y: 154, distance: 118.1
click at [668, 154] on div "המחיר מבוסס על 15,000 אנשי קשר" at bounding box center [784, 155] width 364 height 37
type input "2"
type input "500"
type input "20"
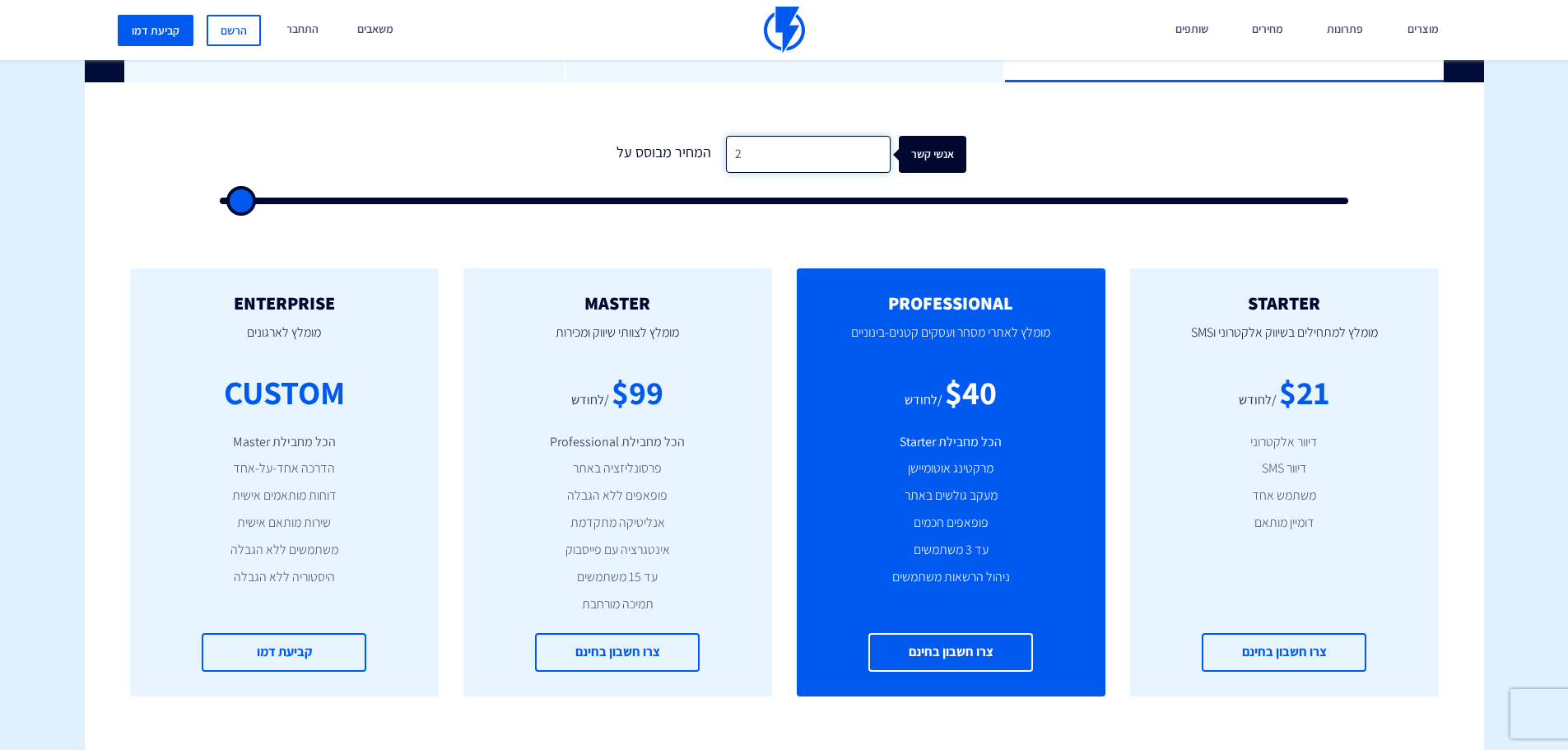
type input "500"
type input "200"
type input "500"
type input "2,000"
type input "2000"
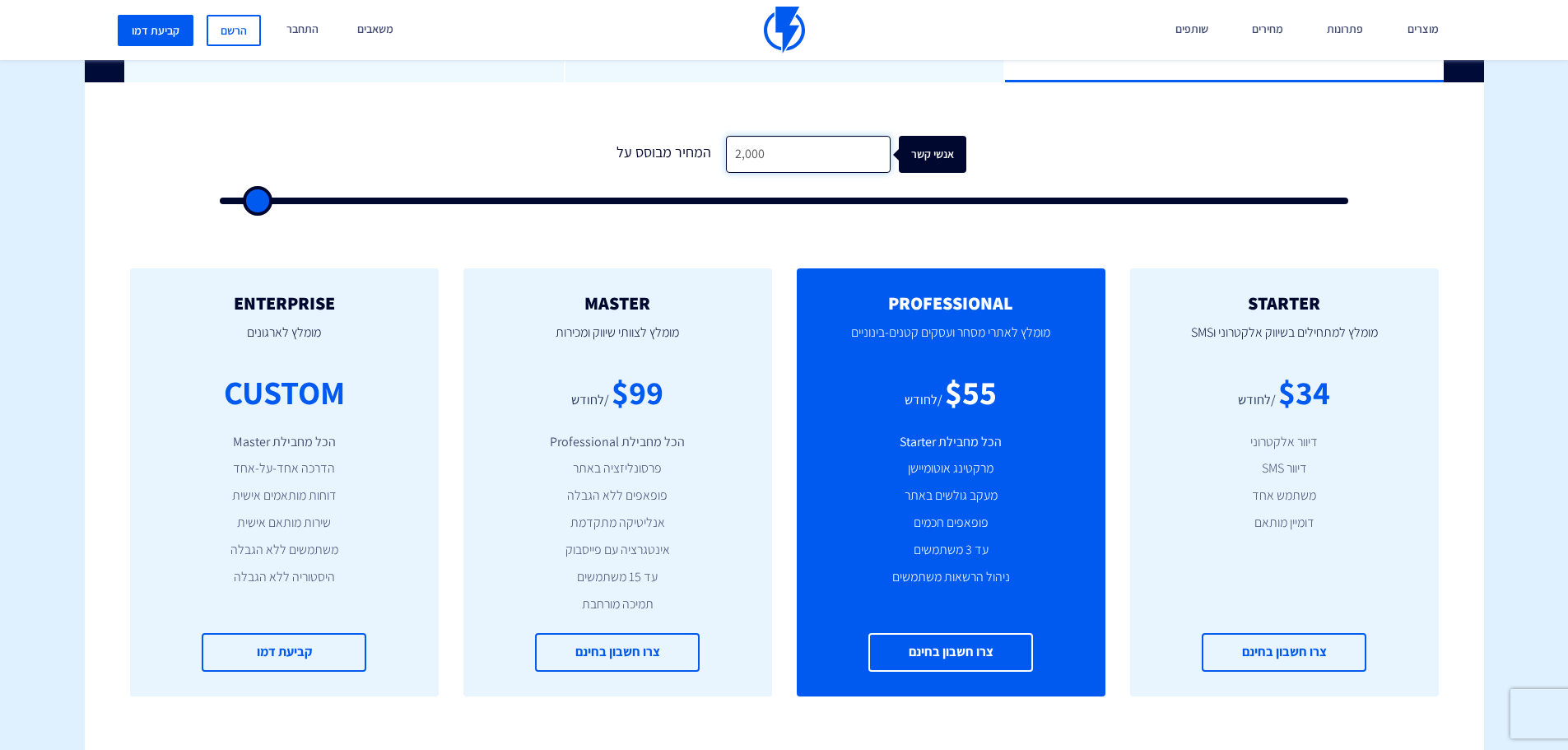
type input "20,000"
type input "20000"
type input "20,000"
